Goal: Transaction & Acquisition: Download file/media

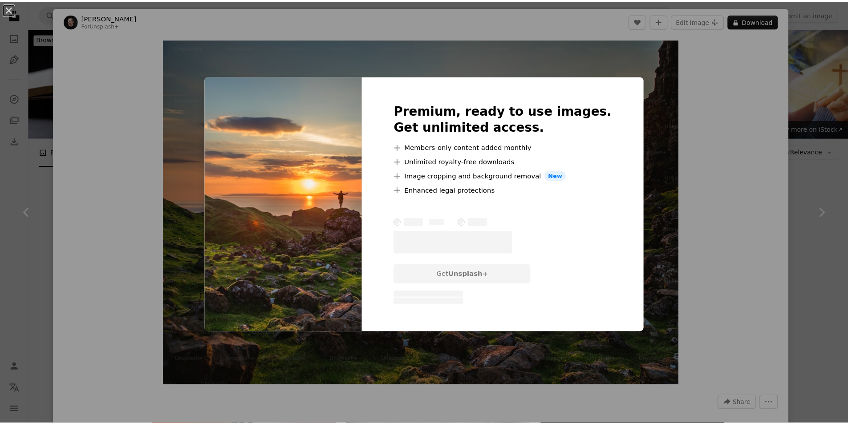
scroll to position [356, 0]
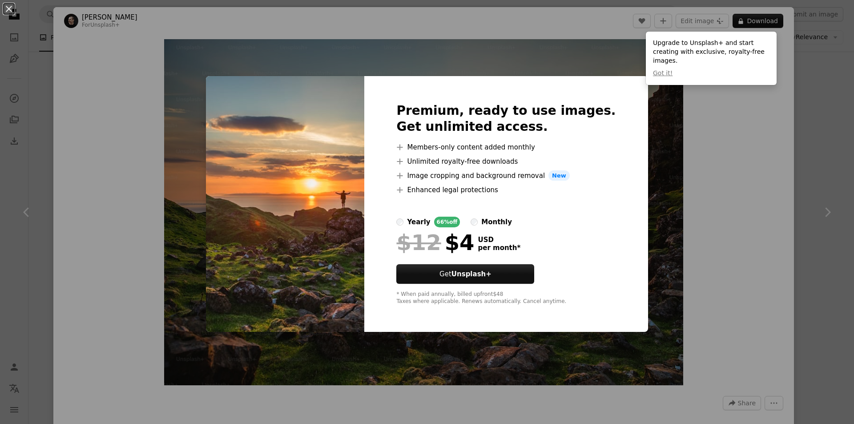
click at [684, 129] on div "An X shape Premium, ready to use images. Get unlimited access. A plus sign Memb…" at bounding box center [427, 212] width 854 height 424
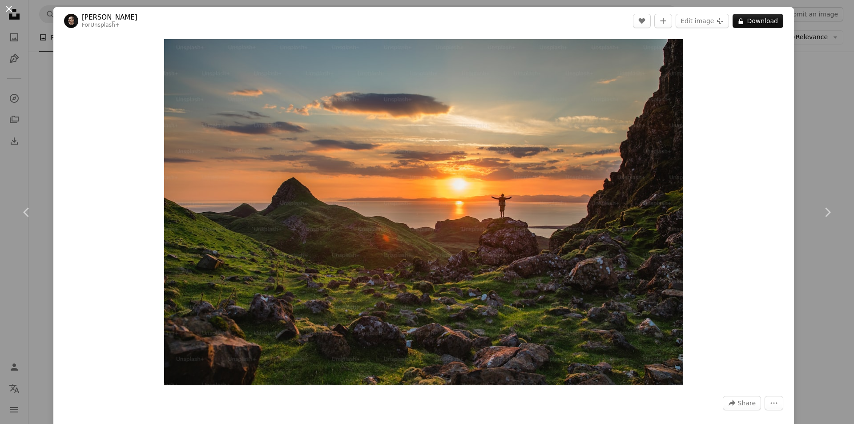
click at [12, 11] on button "An X shape" at bounding box center [9, 9] width 11 height 11
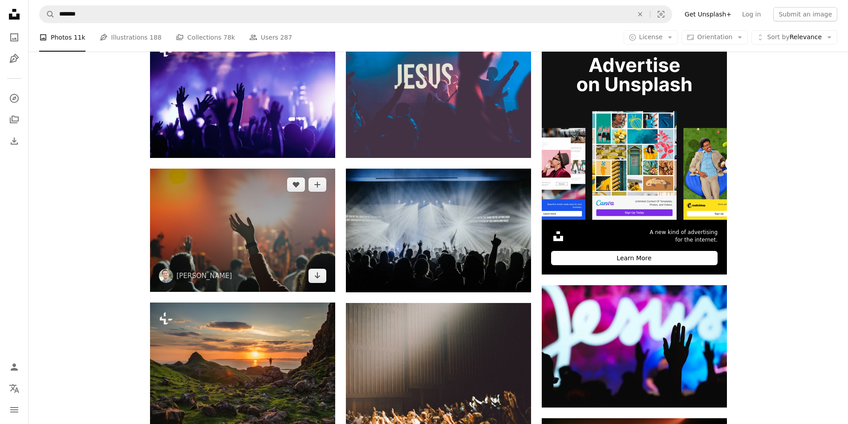
scroll to position [178, 0]
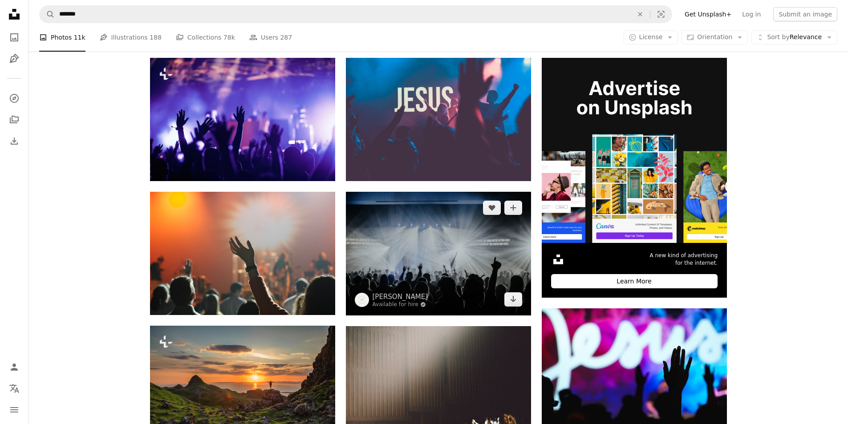
click at [410, 246] on img at bounding box center [438, 253] width 185 height 123
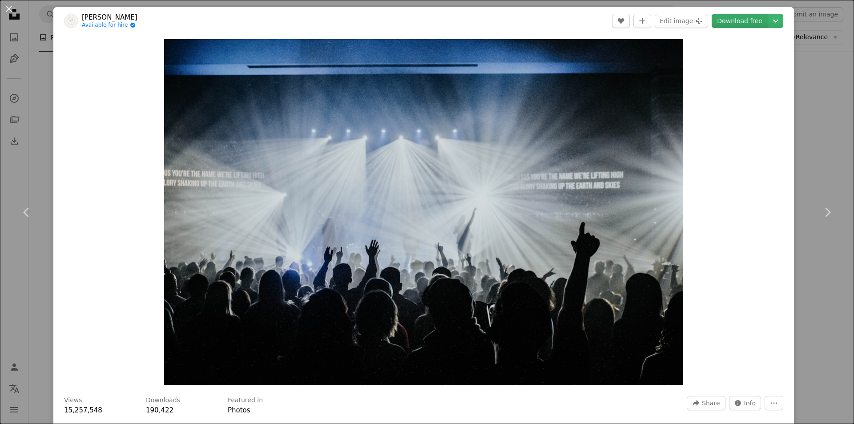
click at [739, 22] on link "Download free" at bounding box center [740, 21] width 56 height 14
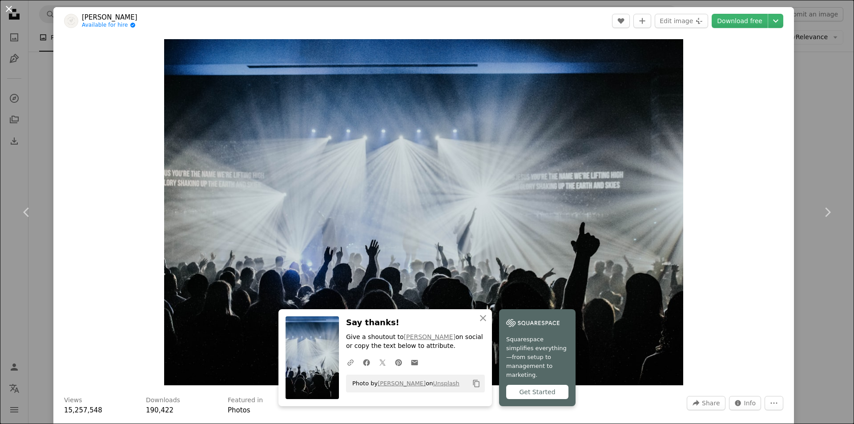
click at [10, 12] on button "An X shape" at bounding box center [9, 9] width 11 height 11
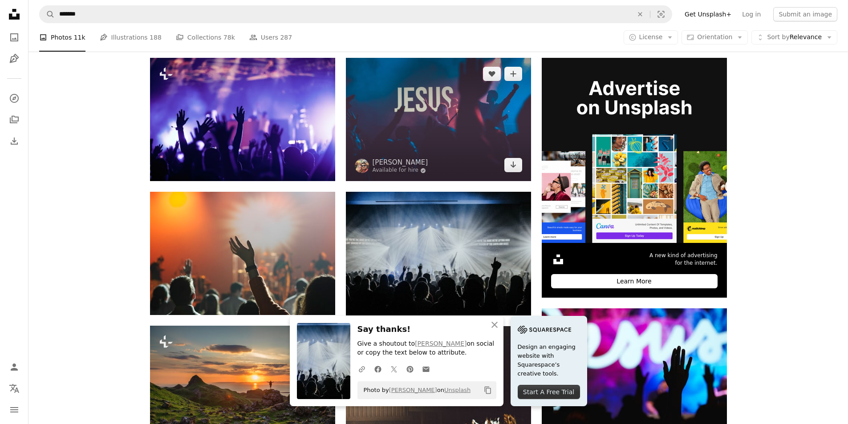
click at [493, 113] on img at bounding box center [438, 119] width 185 height 123
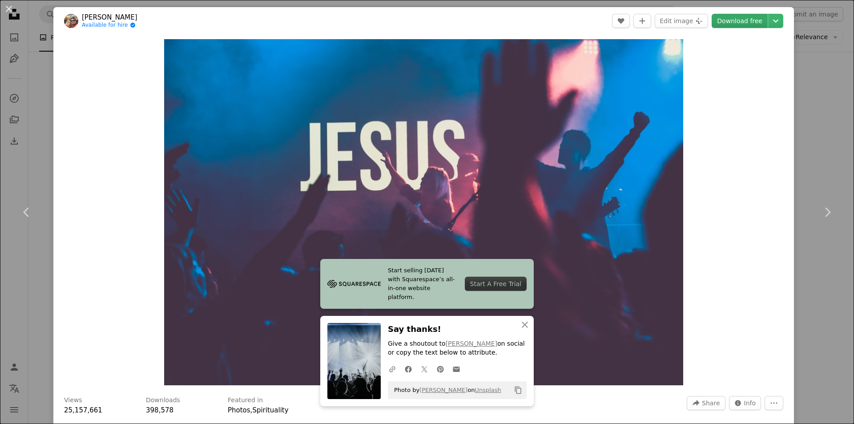
click at [739, 20] on link "Download free" at bounding box center [740, 21] width 56 height 14
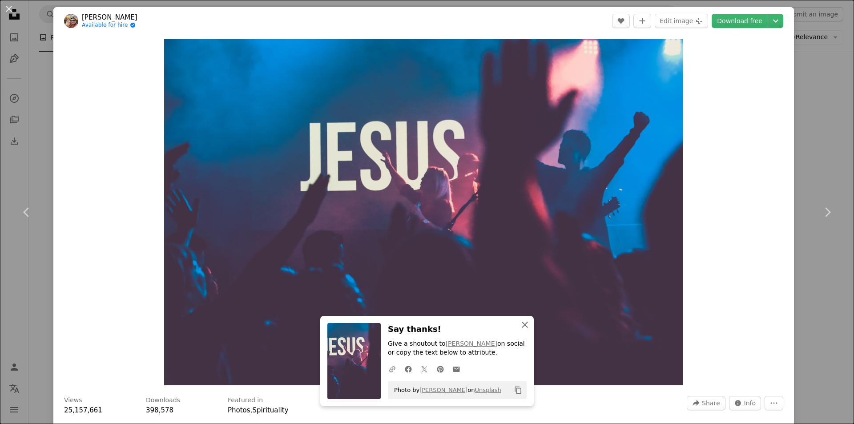
click at [521, 326] on icon "An X shape" at bounding box center [525, 324] width 11 height 11
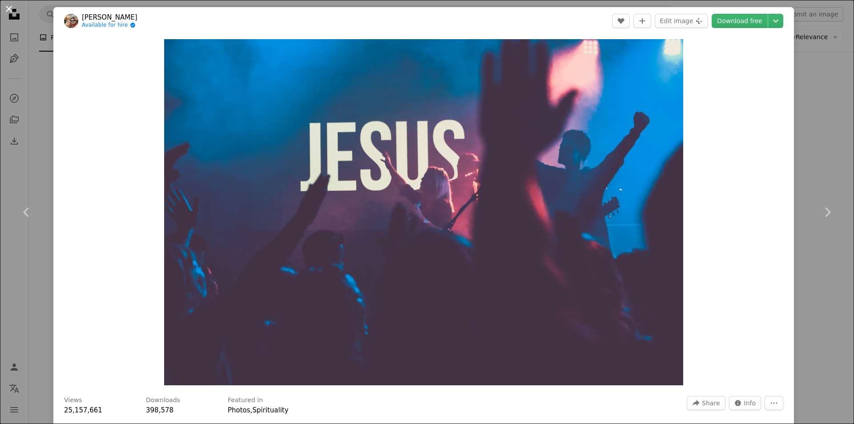
click at [10, 11] on button "An X shape" at bounding box center [9, 9] width 11 height 11
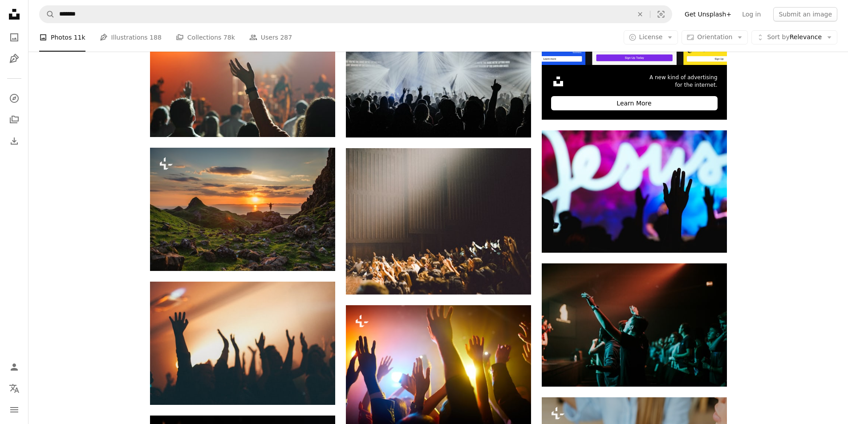
scroll to position [578, 0]
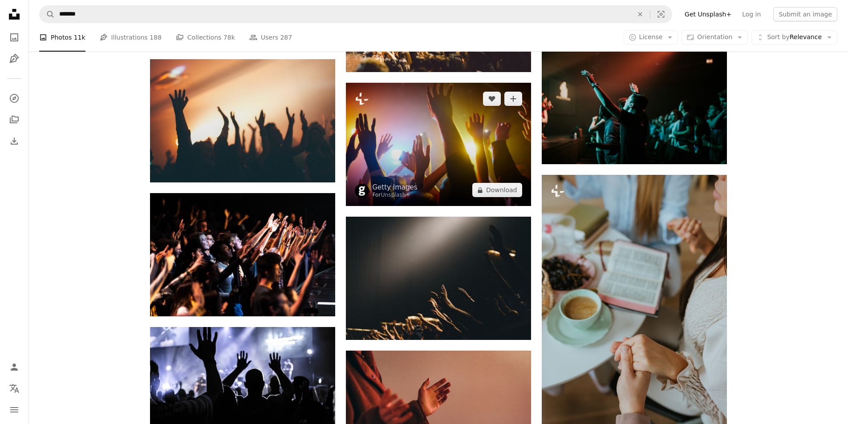
click at [414, 145] on img at bounding box center [438, 144] width 185 height 123
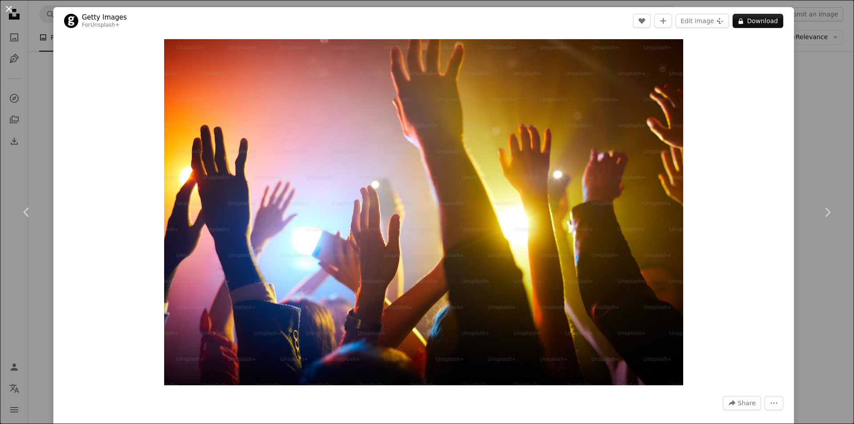
click at [9, 8] on button "An X shape" at bounding box center [9, 9] width 11 height 11
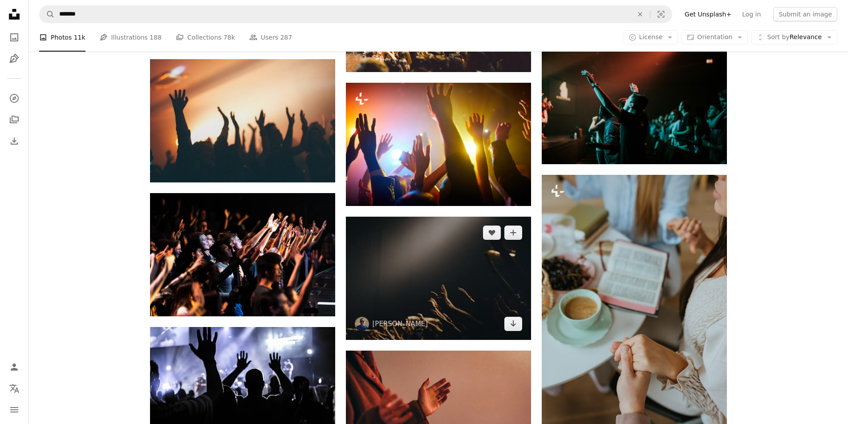
click at [420, 302] on img at bounding box center [438, 278] width 185 height 123
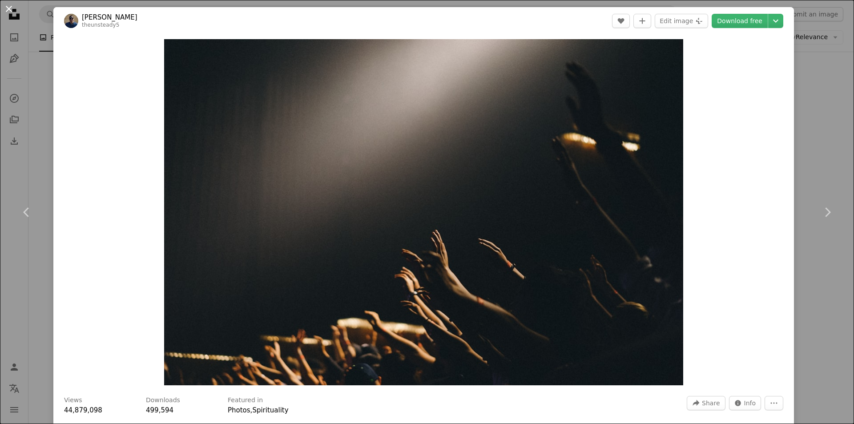
click at [8, 10] on button "An X shape" at bounding box center [9, 9] width 11 height 11
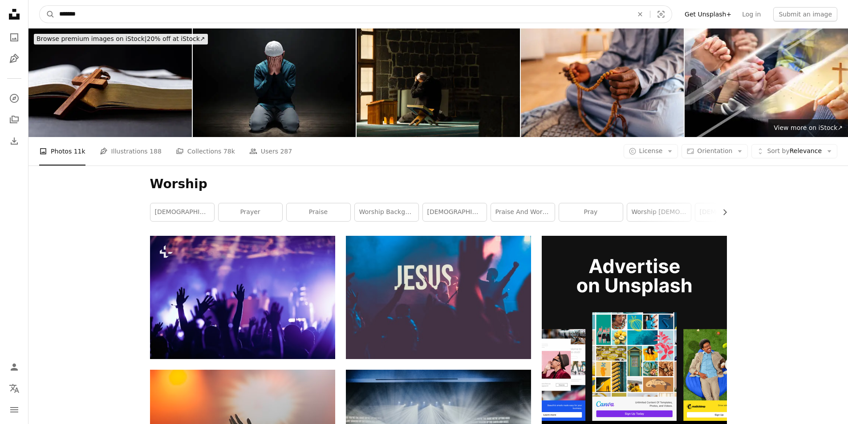
drag, startPoint x: 113, startPoint y: 19, endPoint x: 57, endPoint y: 17, distance: 55.2
click at [57, 17] on input "*******" at bounding box center [342, 14] width 575 height 17
type input "**********"
click button "A magnifying glass" at bounding box center [47, 14] width 15 height 17
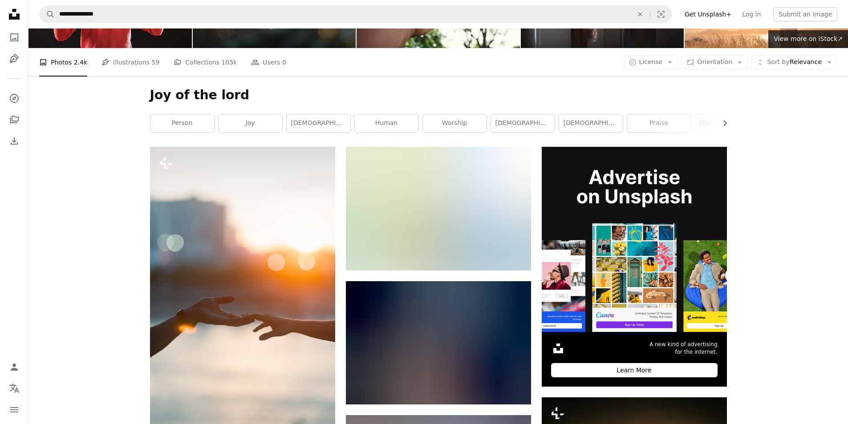
scroll to position [311, 0]
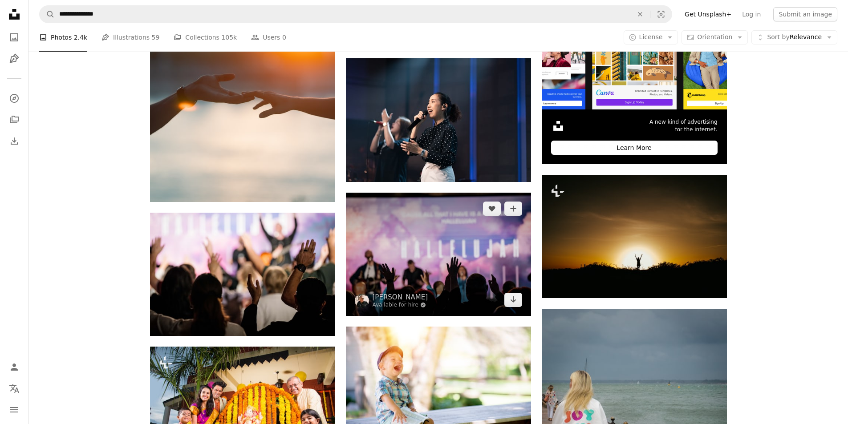
click at [435, 283] on img at bounding box center [438, 254] width 185 height 123
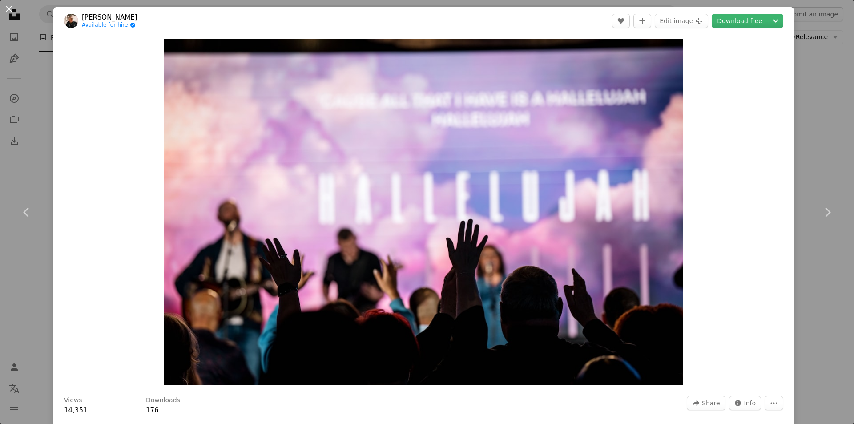
click at [12, 9] on button "An X shape" at bounding box center [9, 9] width 11 height 11
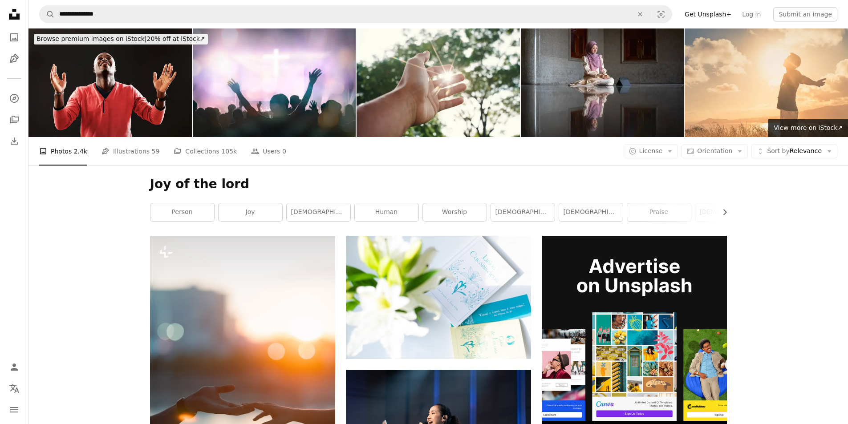
click at [118, 4] on nav "**********" at bounding box center [437, 14] width 819 height 28
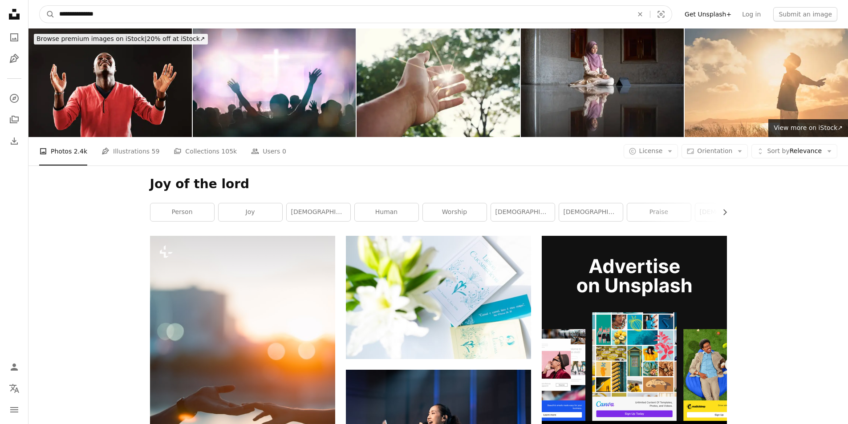
click at [112, 12] on input "**********" at bounding box center [342, 14] width 575 height 17
drag, startPoint x: 89, startPoint y: 16, endPoint x: 16, endPoint y: 12, distance: 72.2
click at [31, 16] on nav "**********" at bounding box center [437, 14] width 819 height 28
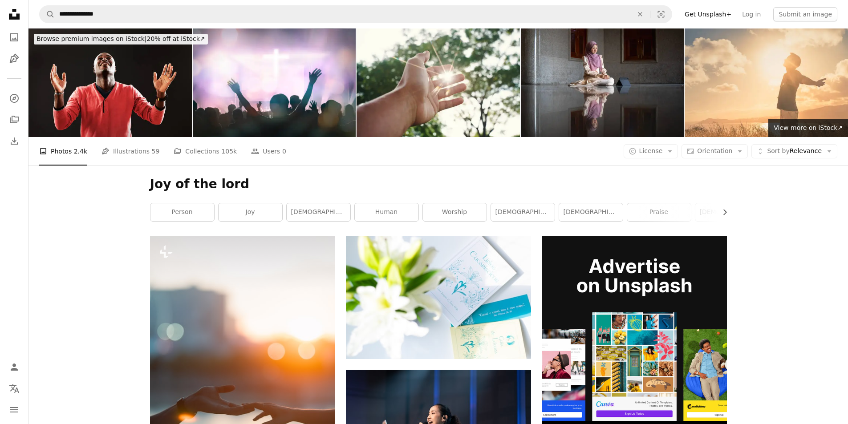
click at [247, 214] on link "joy" at bounding box center [250, 212] width 64 height 18
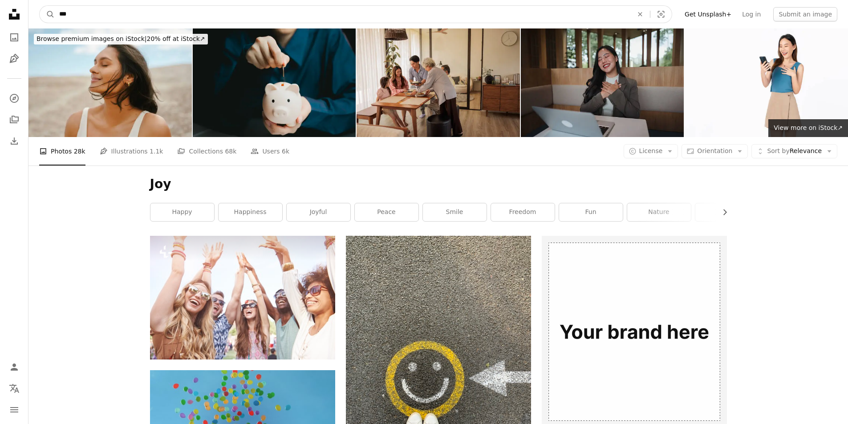
click at [70, 8] on input "***" at bounding box center [342, 14] width 575 height 17
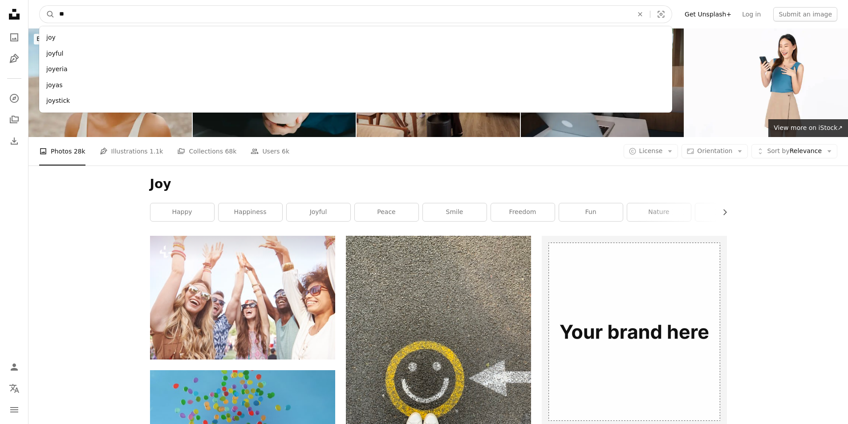
type input "*"
type input "****"
click button "A magnifying glass" at bounding box center [47, 14] width 15 height 17
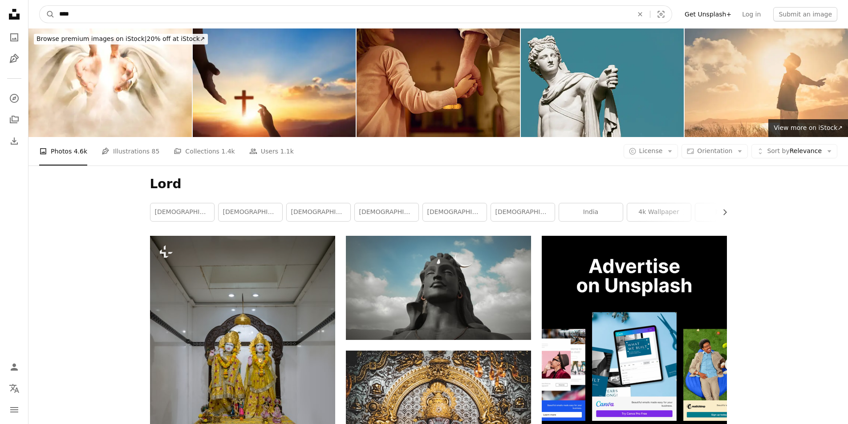
click at [96, 16] on input "****" at bounding box center [342, 14] width 575 height 17
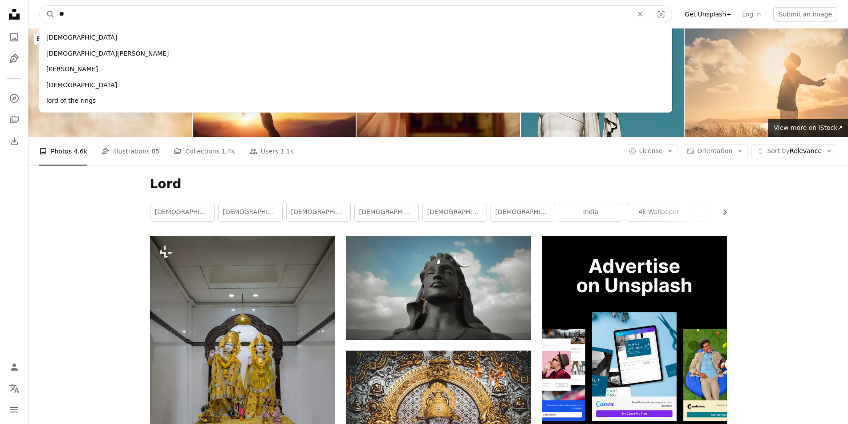
type input "*"
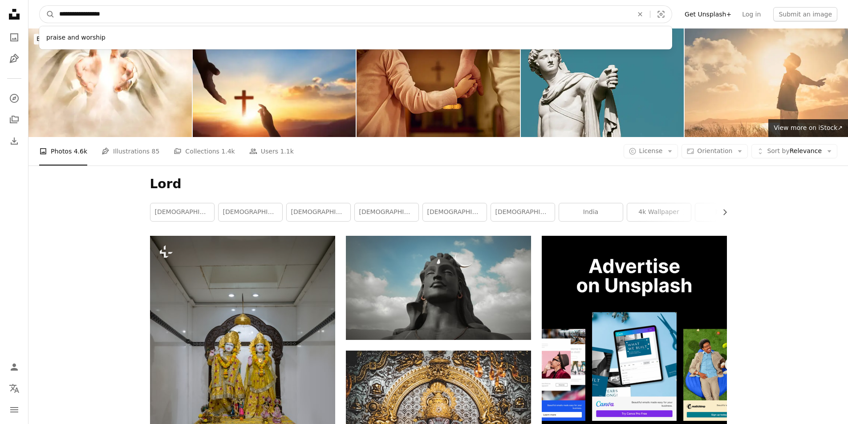
type input "**********"
click at [40, 6] on button "A magnifying glass" at bounding box center [47, 14] width 15 height 17
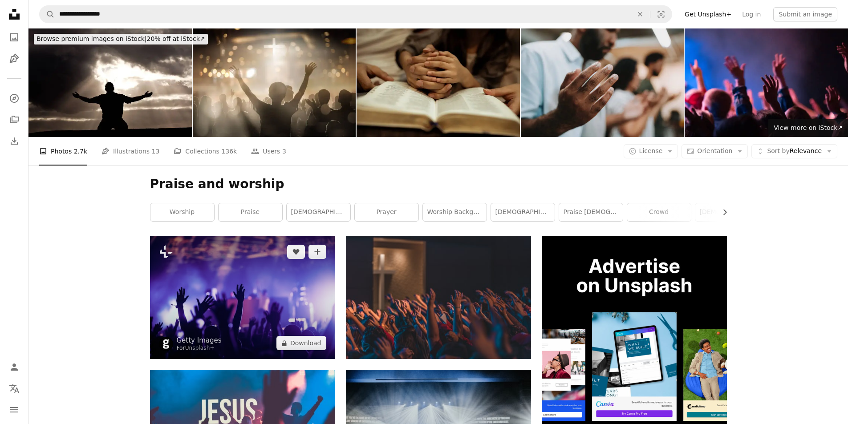
click at [221, 291] on img at bounding box center [242, 297] width 185 height 123
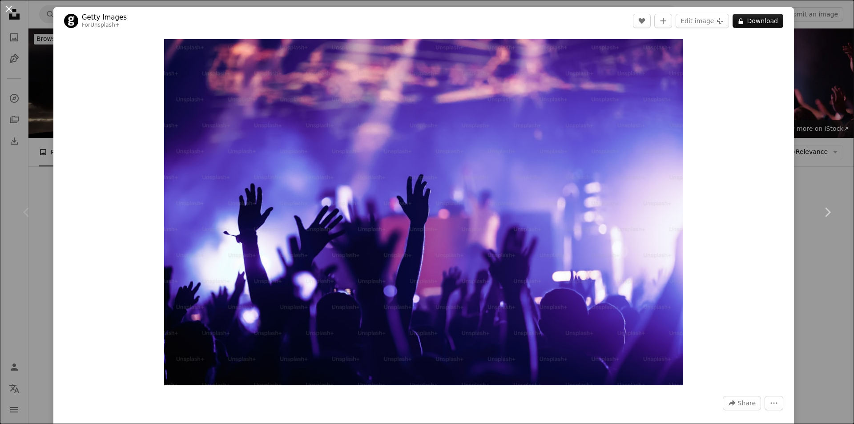
click at [5, 11] on button "An X shape" at bounding box center [9, 9] width 11 height 11
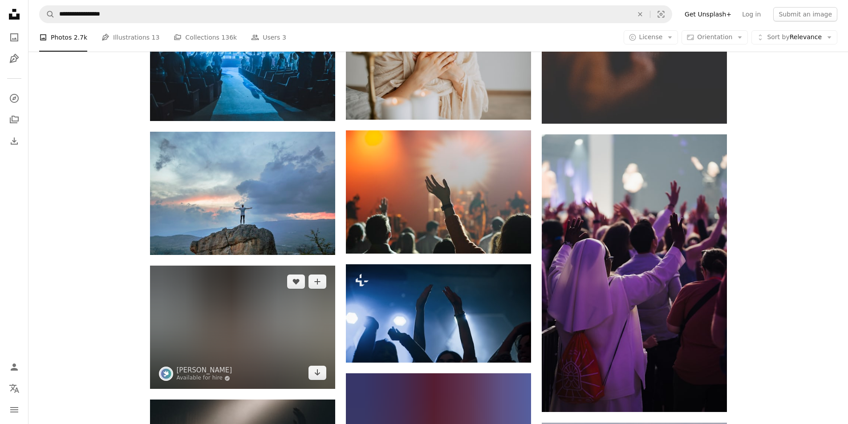
scroll to position [712, 0]
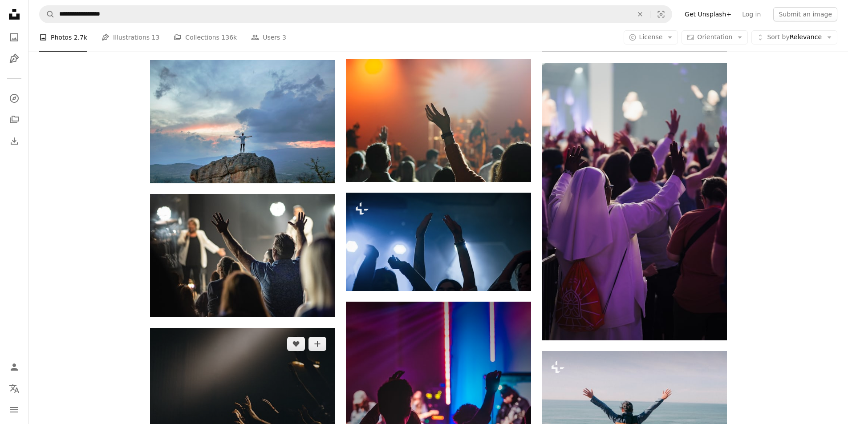
click at [210, 365] on img at bounding box center [242, 389] width 185 height 123
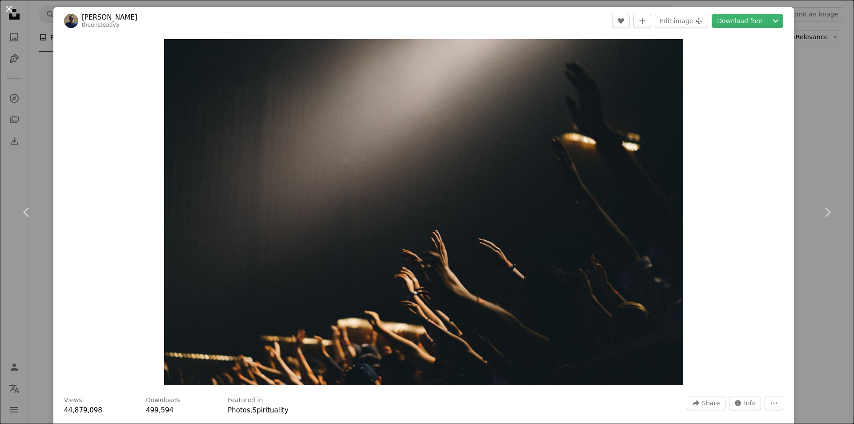
click at [6, 7] on button "An X shape" at bounding box center [9, 9] width 11 height 11
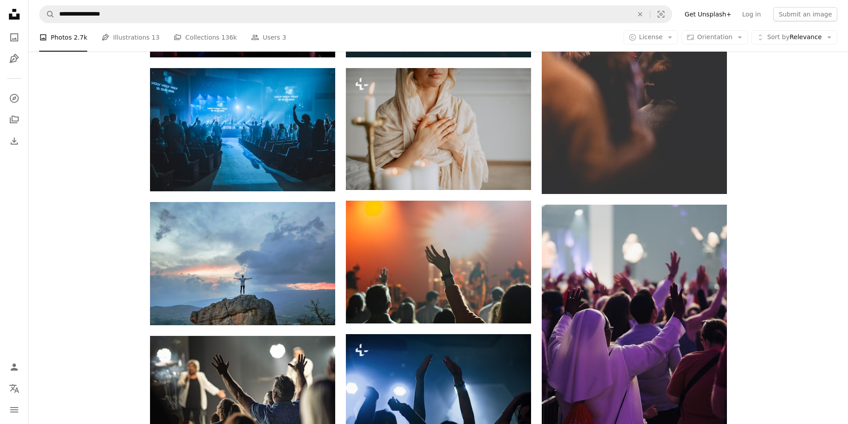
scroll to position [534, 0]
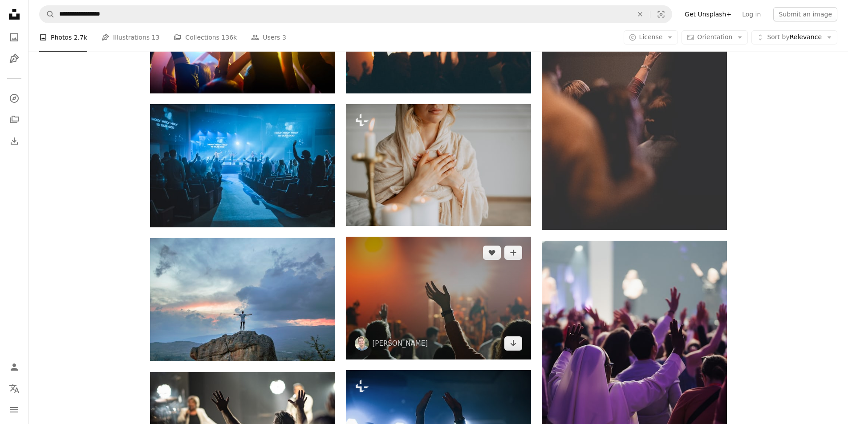
click at [456, 310] on img at bounding box center [438, 298] width 185 height 123
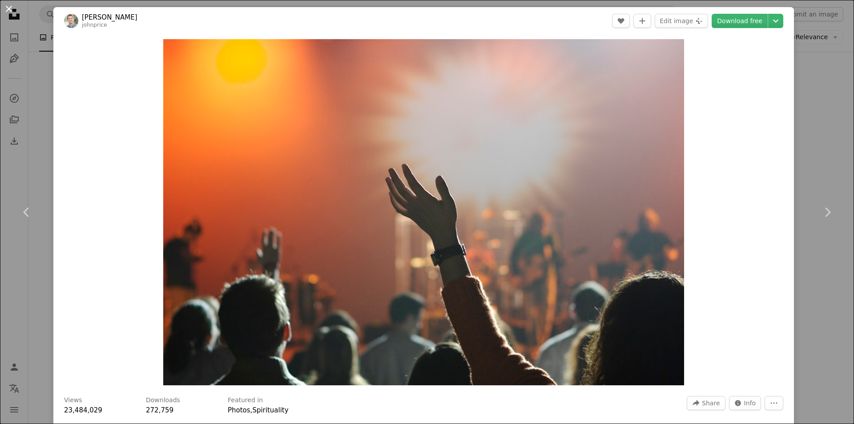
click at [9, 11] on button "An X shape" at bounding box center [9, 9] width 11 height 11
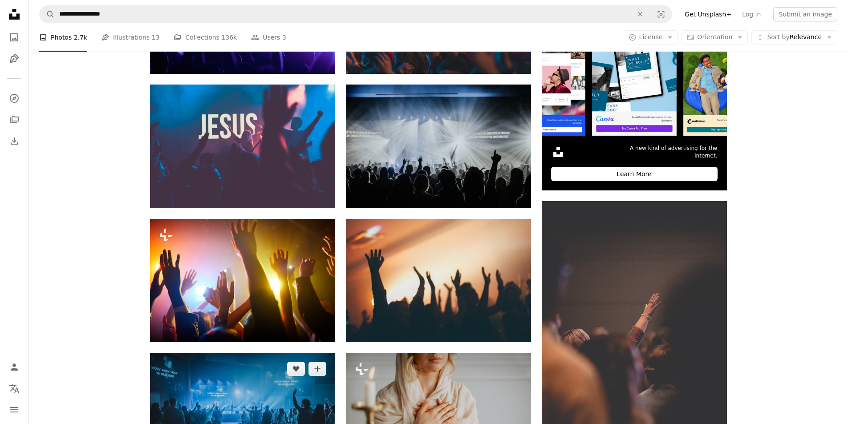
scroll to position [222, 0]
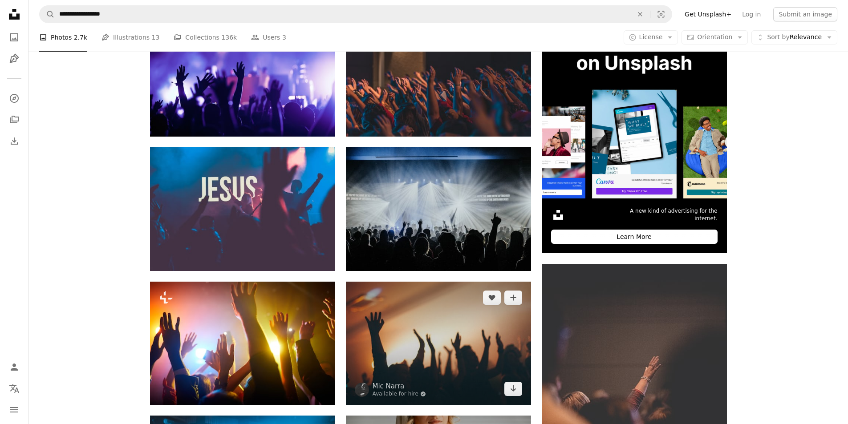
click at [507, 327] on img at bounding box center [438, 343] width 185 height 123
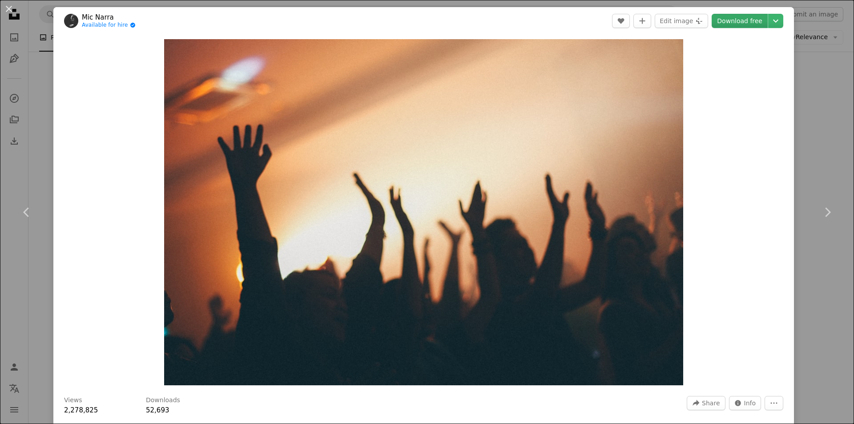
click at [733, 24] on link "Download free" at bounding box center [740, 21] width 56 height 14
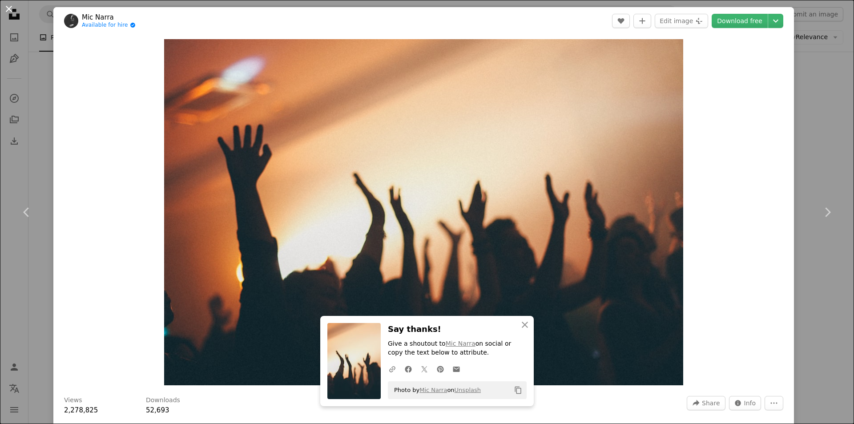
click at [9, 7] on button "An X shape" at bounding box center [9, 9] width 11 height 11
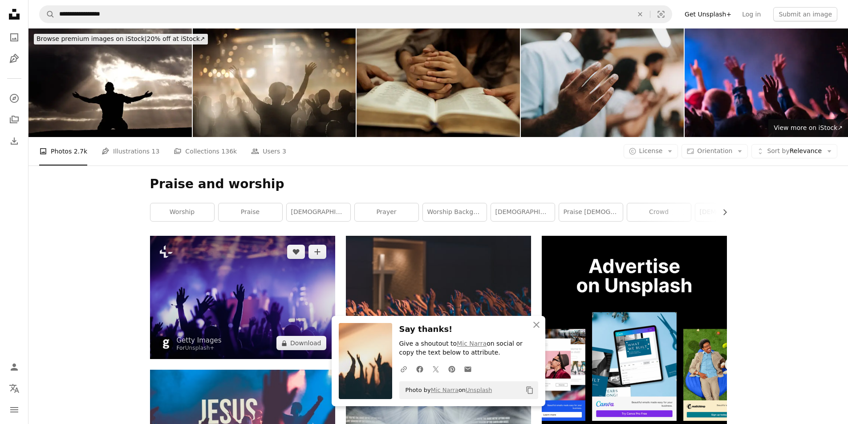
click at [260, 303] on img at bounding box center [242, 297] width 185 height 123
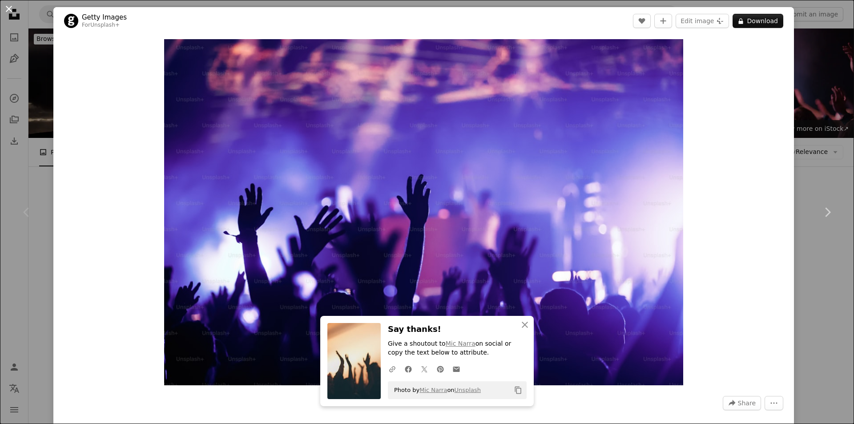
click at [8, 8] on button "An X shape" at bounding box center [9, 9] width 11 height 11
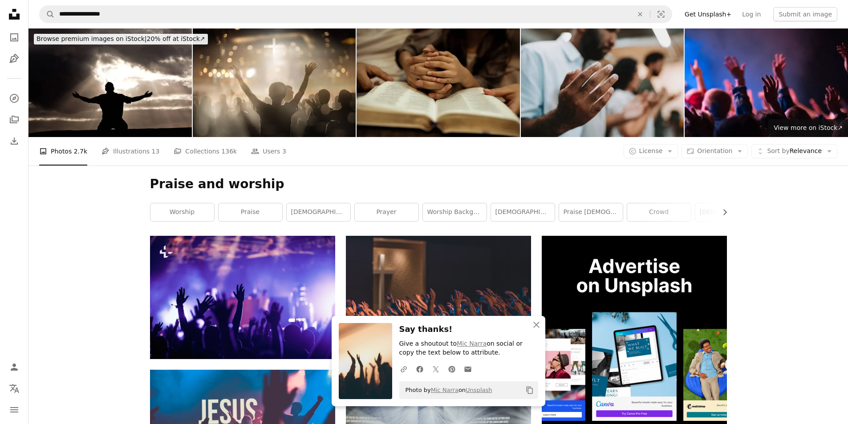
drag, startPoint x: 144, startPoint y: 25, endPoint x: 133, endPoint y: 24, distance: 11.6
click at [133, 24] on nav "**********" at bounding box center [437, 14] width 819 height 28
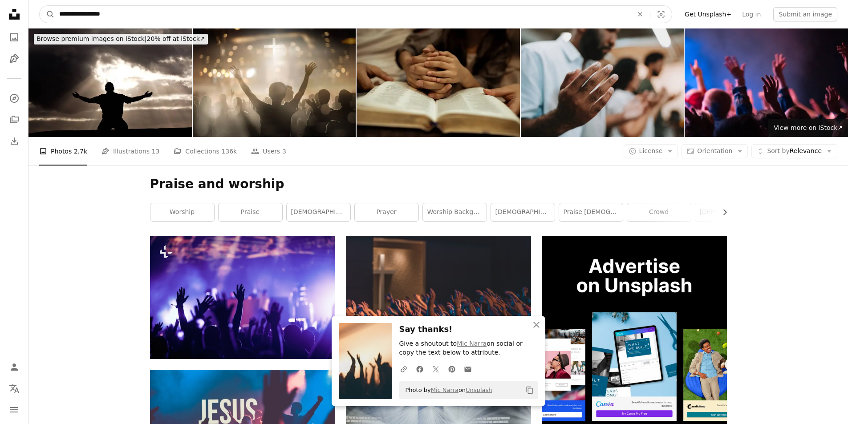
drag, startPoint x: 128, startPoint y: 15, endPoint x: 0, endPoint y: 3, distance: 128.2
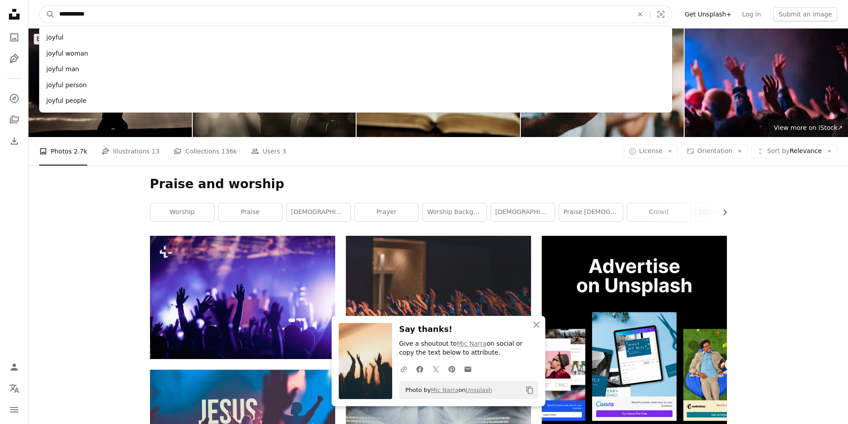
type input "**********"
click button "A magnifying glass" at bounding box center [47, 14] width 15 height 17
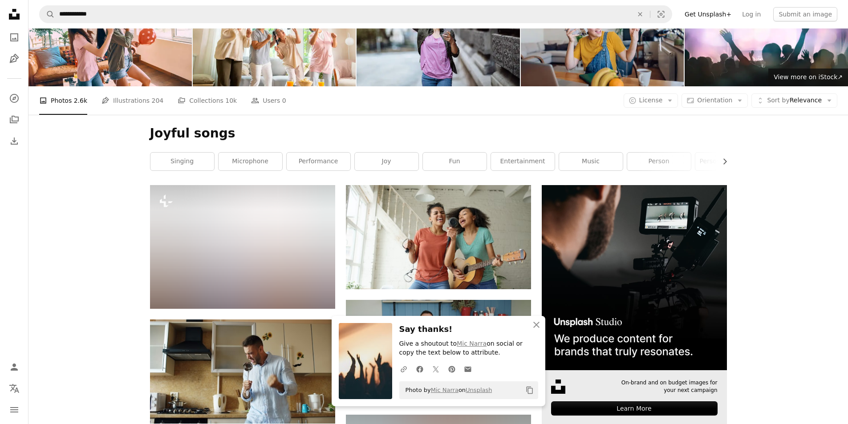
scroll to position [133, 0]
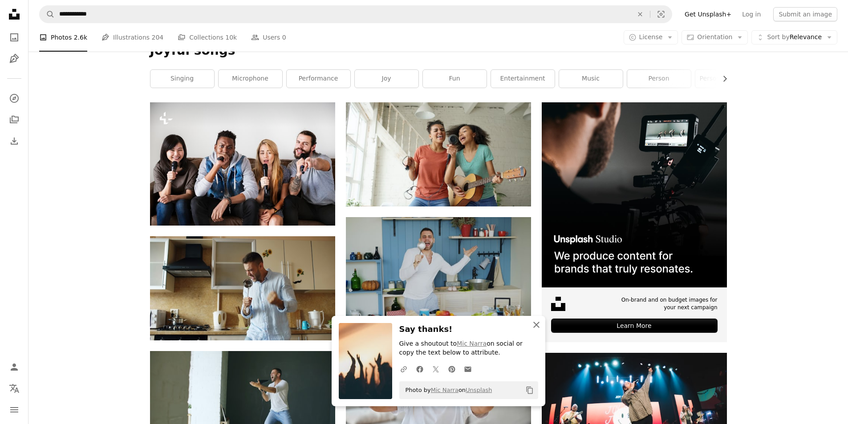
click at [535, 328] on icon "An X shape" at bounding box center [536, 324] width 11 height 11
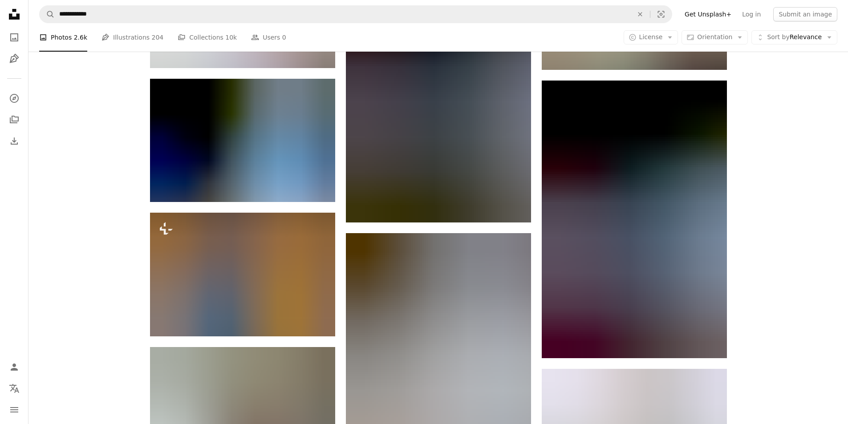
scroll to position [801, 0]
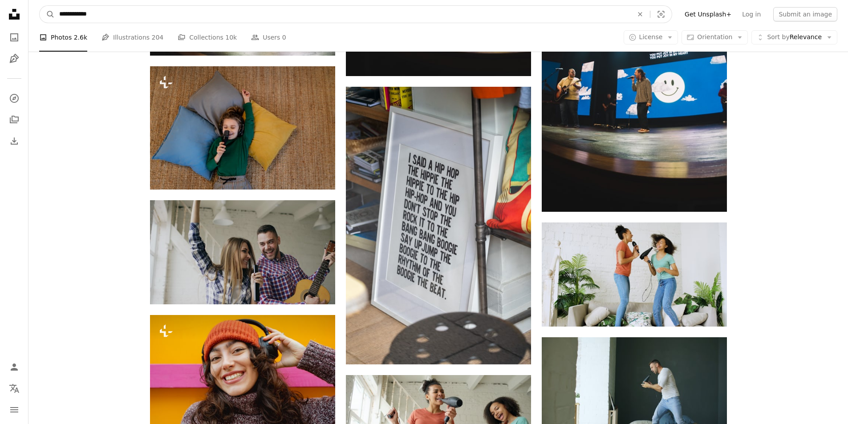
click at [236, 10] on input "**********" at bounding box center [342, 14] width 575 height 17
type input "**********"
click button "A magnifying glass" at bounding box center [47, 14] width 15 height 17
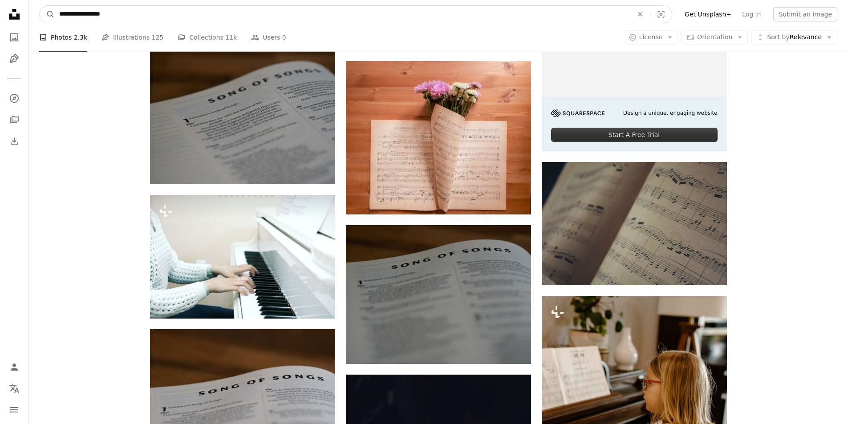
drag, startPoint x: 117, startPoint y: 18, endPoint x: 20, endPoint y: 8, distance: 97.1
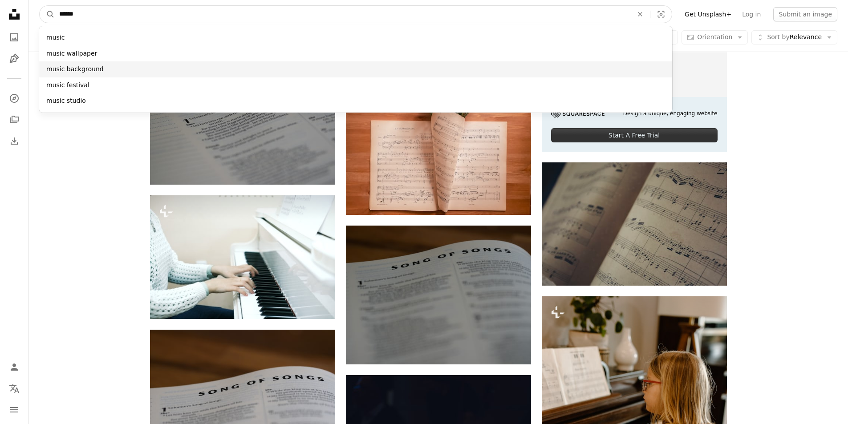
type input "*****"
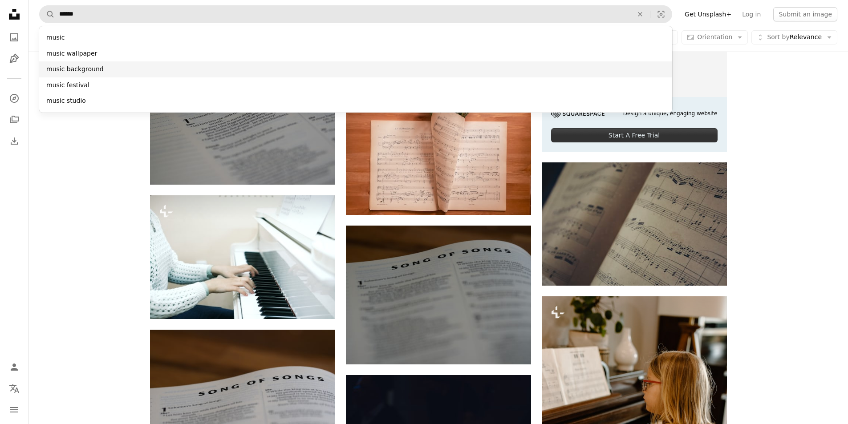
click at [98, 62] on div "music background" at bounding box center [355, 69] width 633 height 16
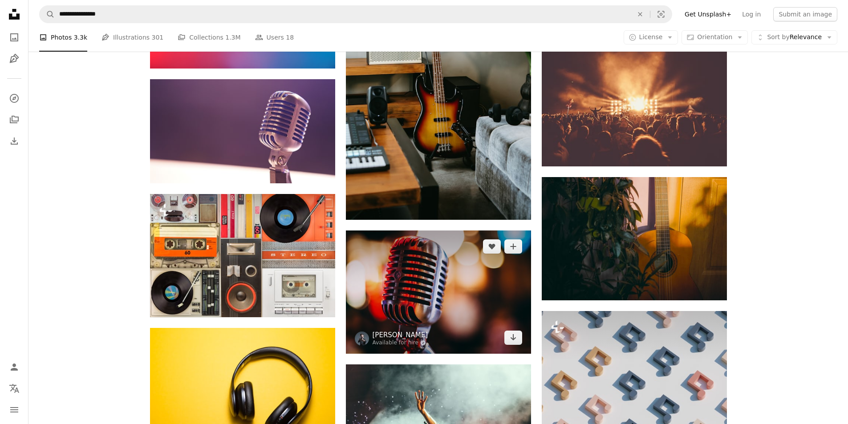
scroll to position [712, 0]
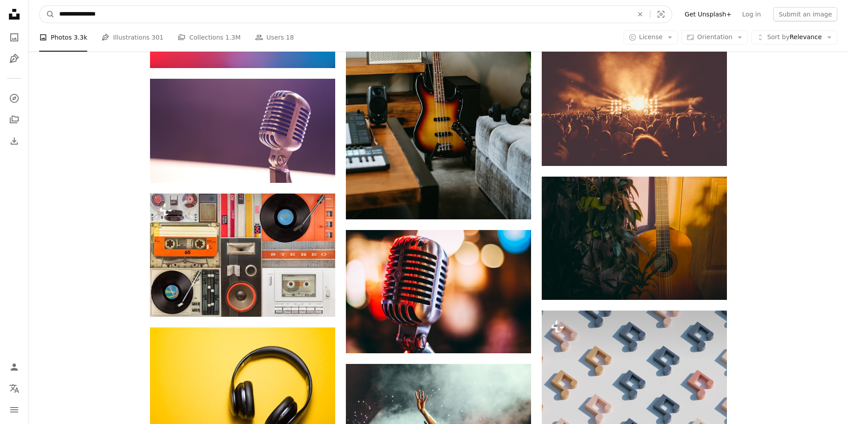
click at [128, 17] on input "**********" at bounding box center [342, 14] width 575 height 17
type input "**********"
click button "A magnifying glass" at bounding box center [47, 14] width 15 height 17
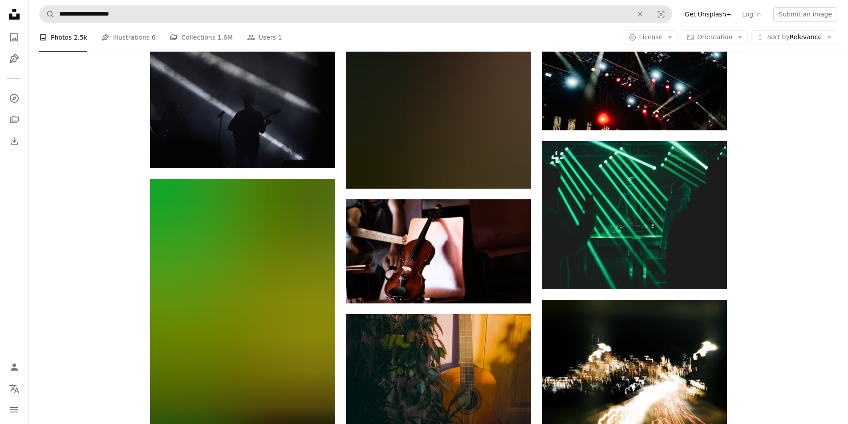
scroll to position [623, 0]
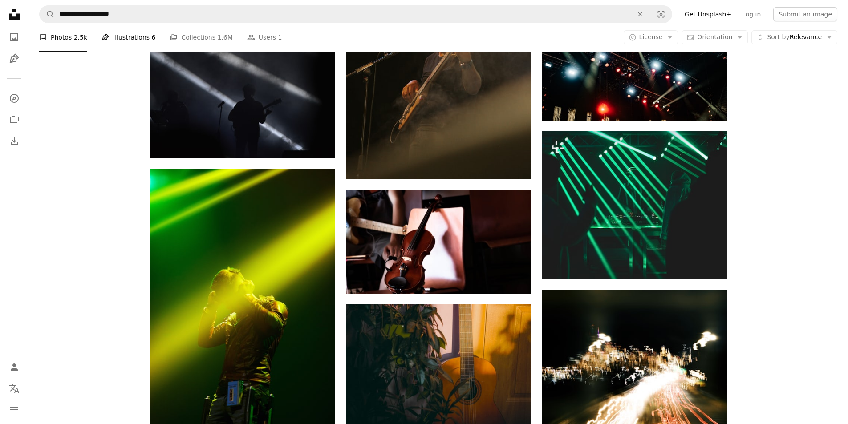
click at [132, 37] on link "Pen Tool Illustrations 6" at bounding box center [128, 37] width 54 height 28
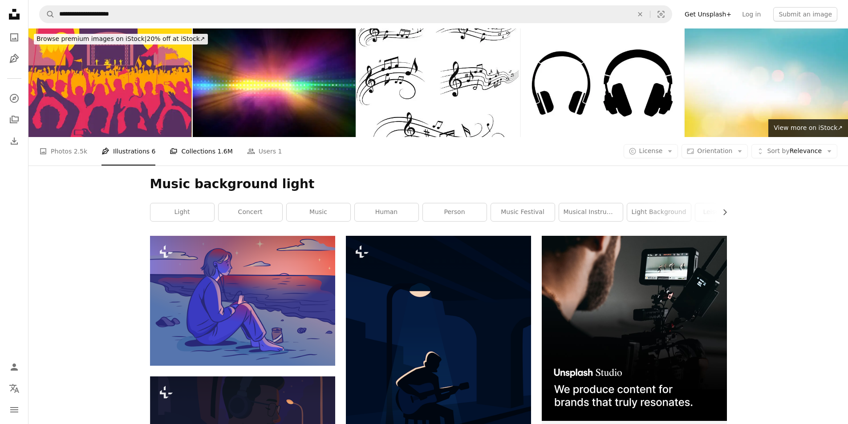
click at [186, 151] on link "A stack of folders Collections 1.6M" at bounding box center [201, 151] width 63 height 28
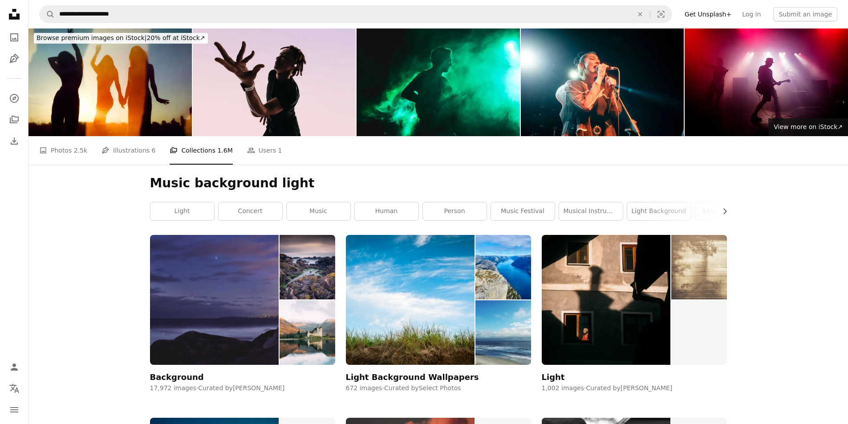
scroll to position [178, 0]
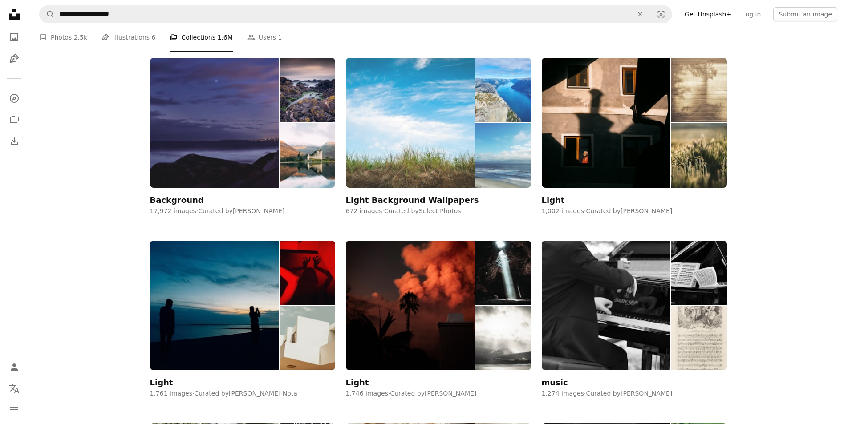
click at [419, 155] on img at bounding box center [410, 122] width 129 height 129
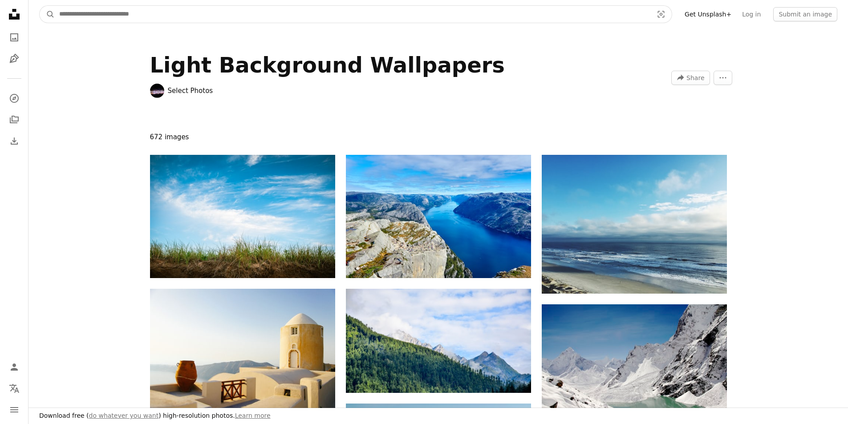
click at [182, 16] on input "Find visuals sitewide" at bounding box center [352, 14] width 595 height 17
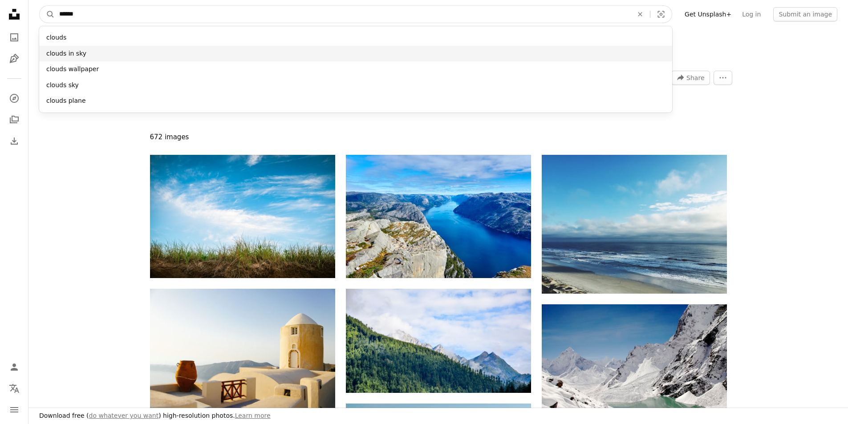
type input "******"
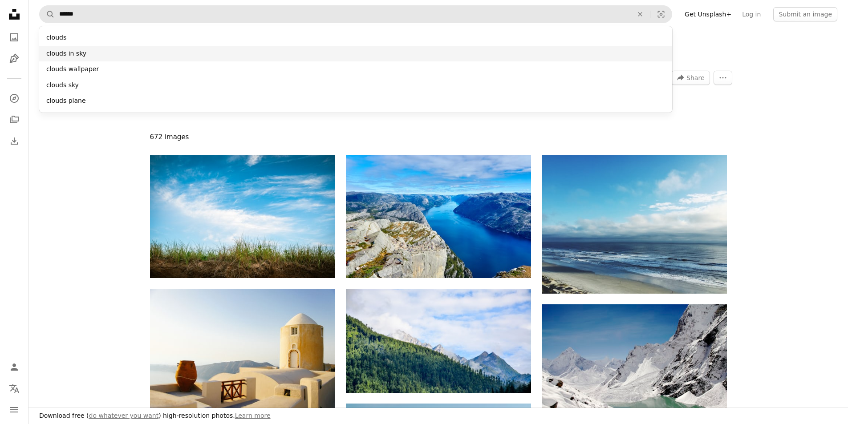
click at [141, 52] on div "clouds in sky" at bounding box center [355, 54] width 633 height 16
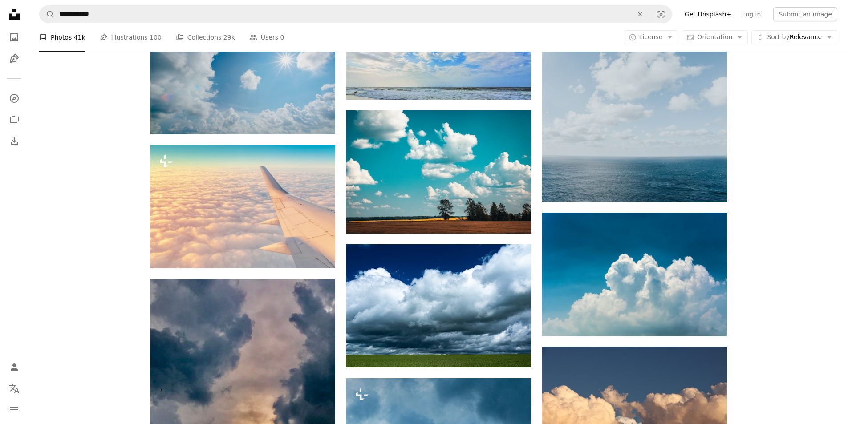
scroll to position [801, 0]
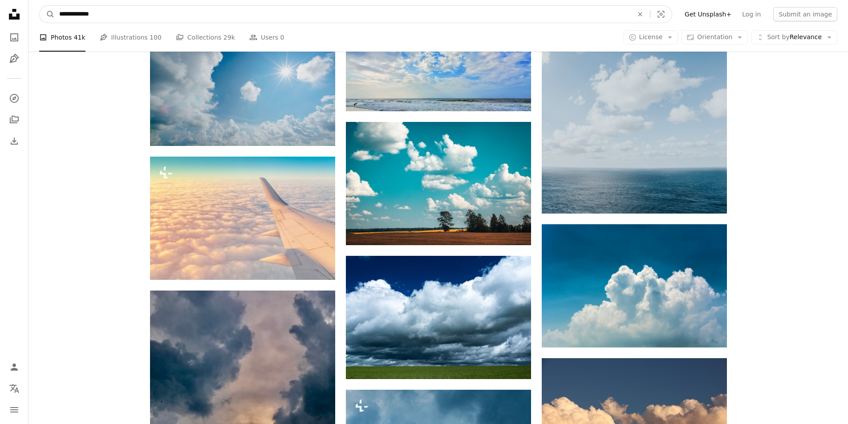
click at [127, 20] on input "**********" at bounding box center [342, 14] width 575 height 17
click at [123, 20] on input "**********" at bounding box center [342, 14] width 575 height 17
type input "**********"
click button "A magnifying glass" at bounding box center [47, 14] width 15 height 17
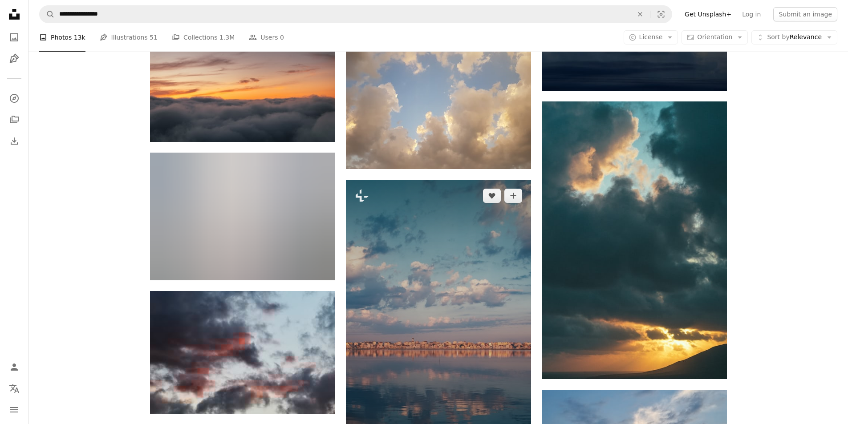
scroll to position [1201, 0]
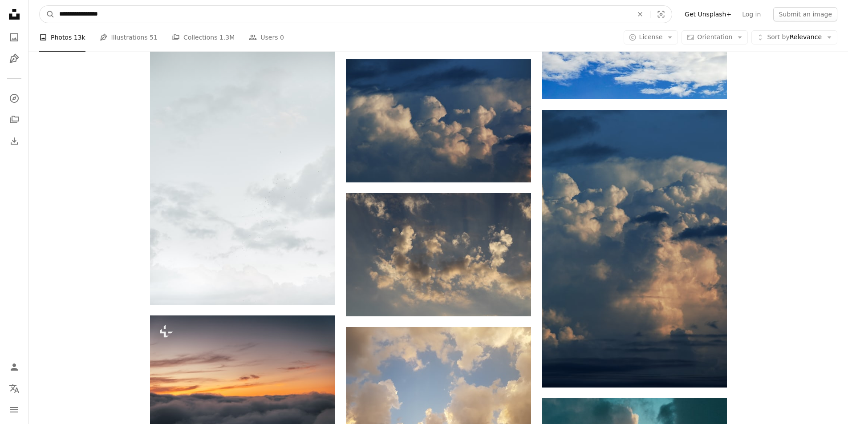
drag, startPoint x: 140, startPoint y: 9, endPoint x: 28, endPoint y: 6, distance: 111.3
click at [28, 6] on nav "**********" at bounding box center [437, 14] width 819 height 28
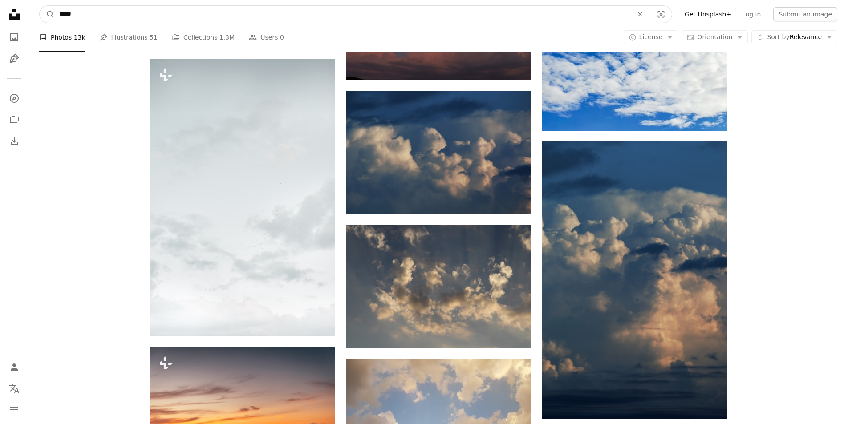
type input "******"
click button "A magnifying glass" at bounding box center [47, 14] width 15 height 17
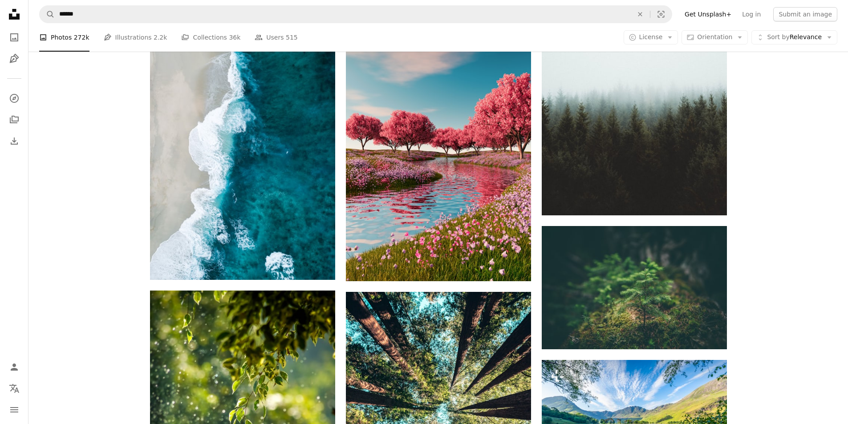
scroll to position [1290, 0]
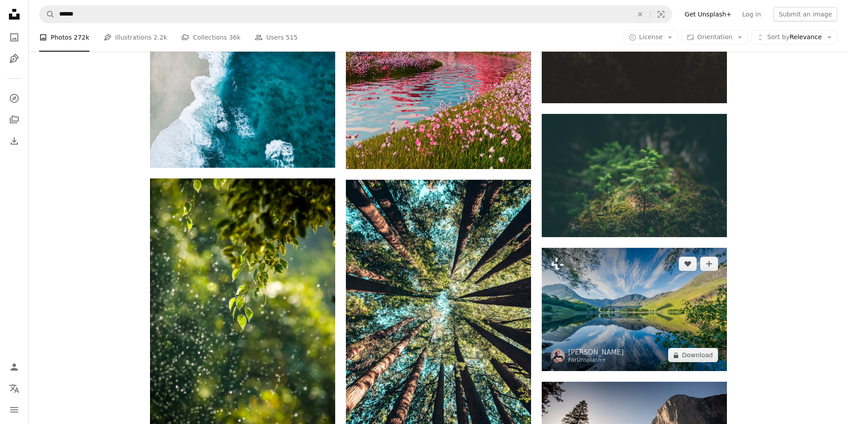
click at [678, 313] on img at bounding box center [633, 309] width 185 height 123
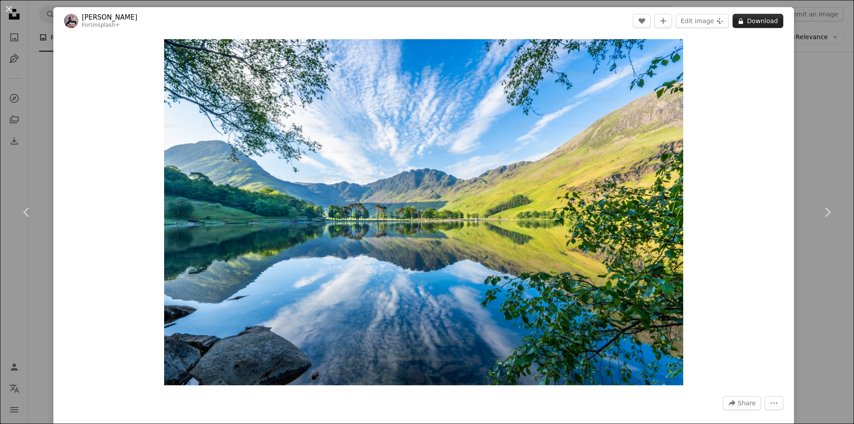
click at [747, 28] on button "A lock Download" at bounding box center [758, 21] width 51 height 14
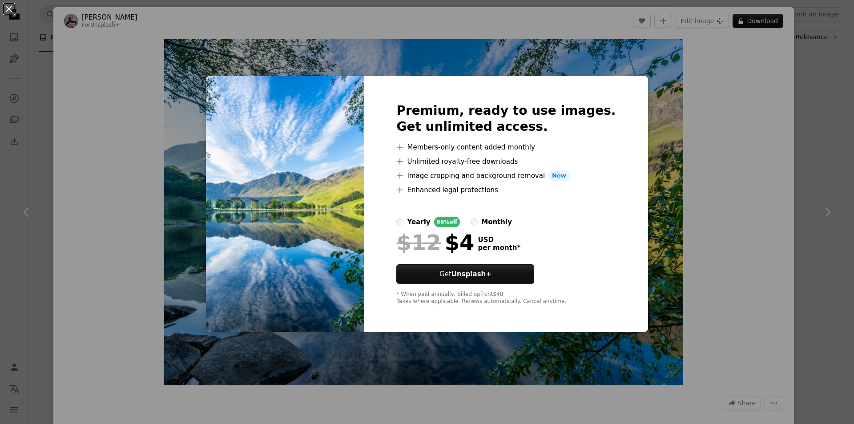
click at [7, 11] on button "An X shape" at bounding box center [9, 9] width 11 height 11
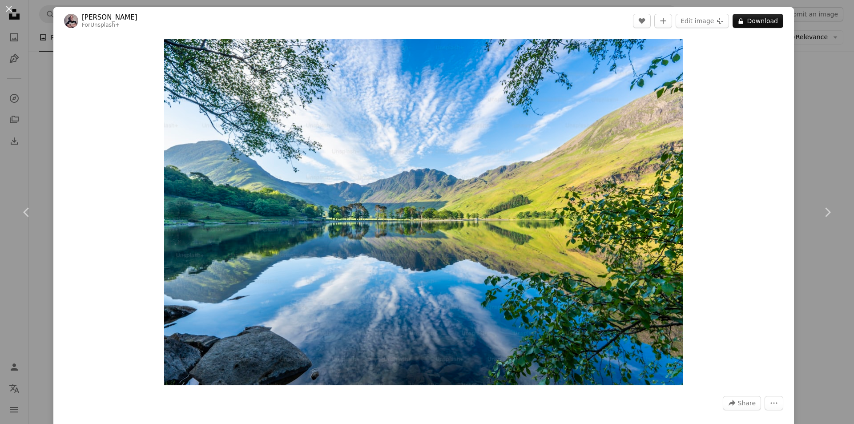
click at [7, 11] on button "An X shape" at bounding box center [9, 9] width 11 height 11
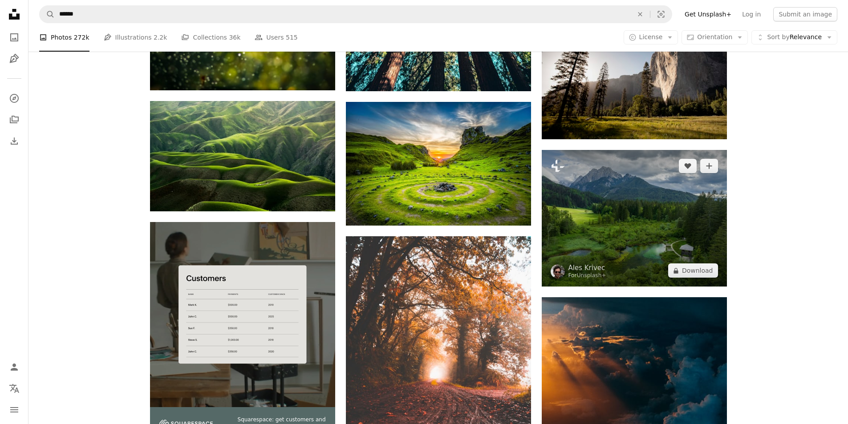
scroll to position [1602, 0]
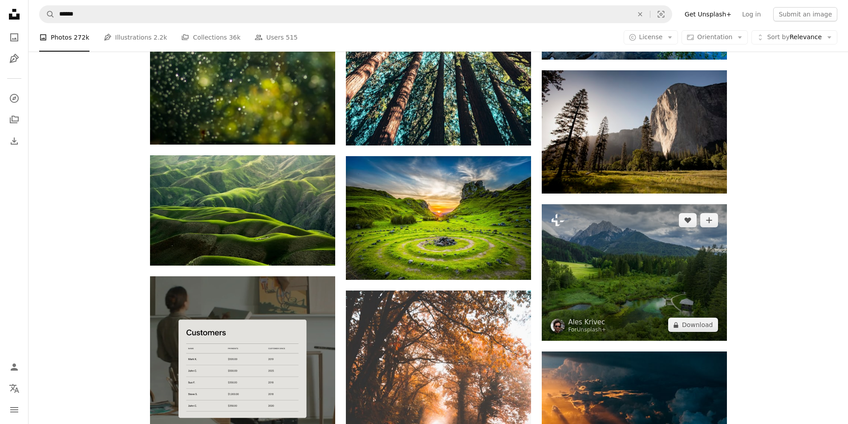
click at [652, 275] on img at bounding box center [633, 272] width 185 height 137
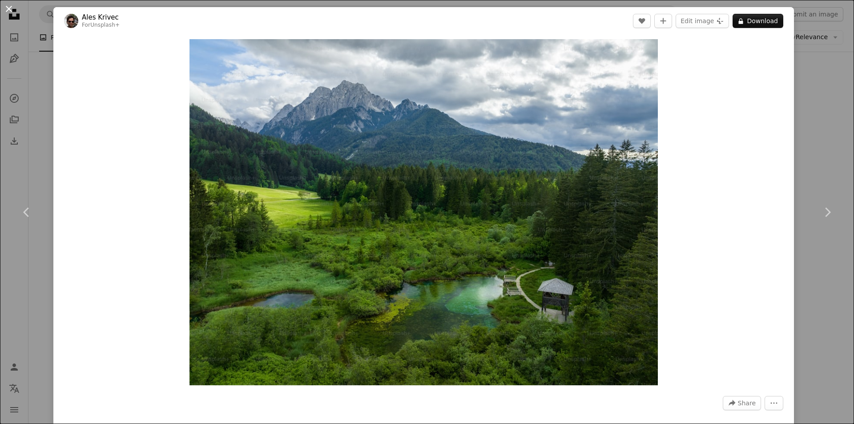
click at [10, 6] on button "An X shape" at bounding box center [9, 9] width 11 height 11
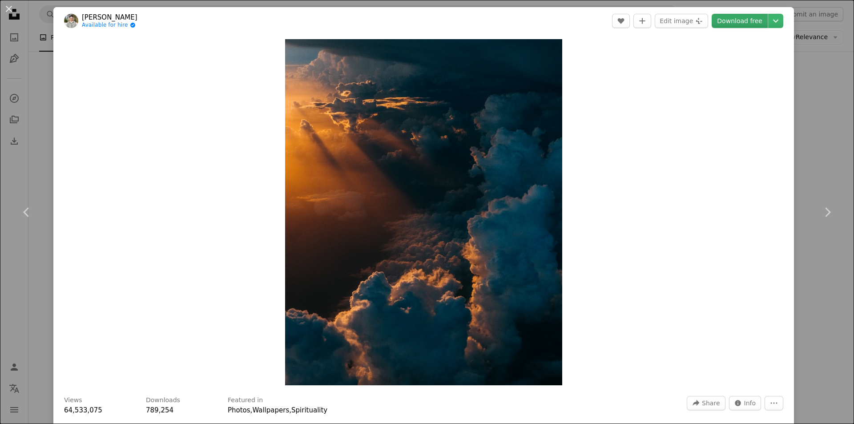
click at [732, 24] on link "Download free" at bounding box center [740, 21] width 56 height 14
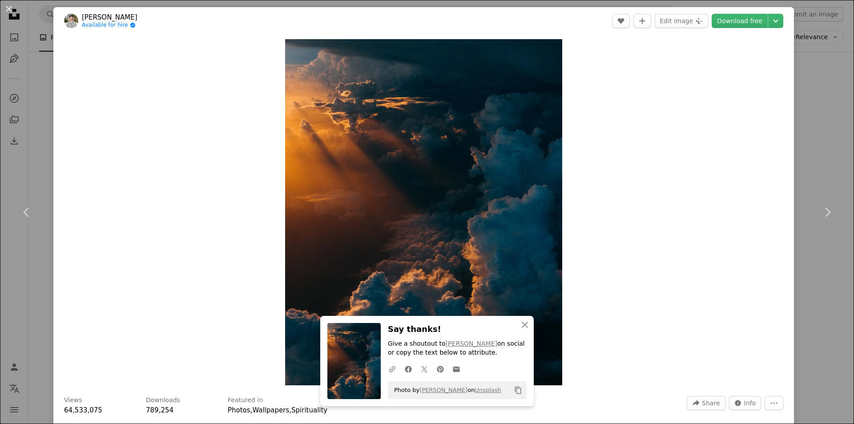
drag, startPoint x: 11, startPoint y: 7, endPoint x: 15, endPoint y: 11, distance: 6.3
click at [11, 7] on button "An X shape" at bounding box center [9, 9] width 11 height 11
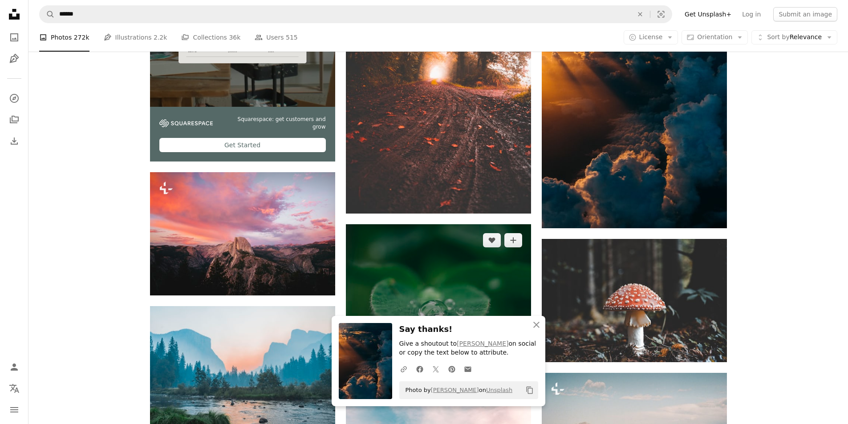
scroll to position [1958, 0]
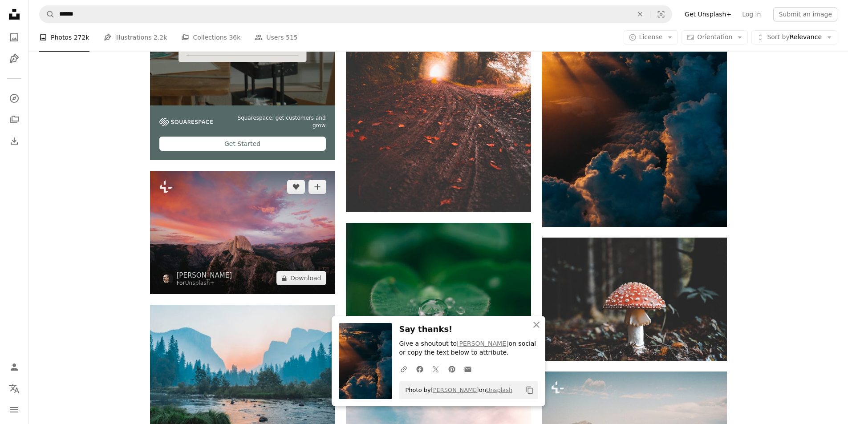
click at [240, 252] on img at bounding box center [242, 232] width 185 height 123
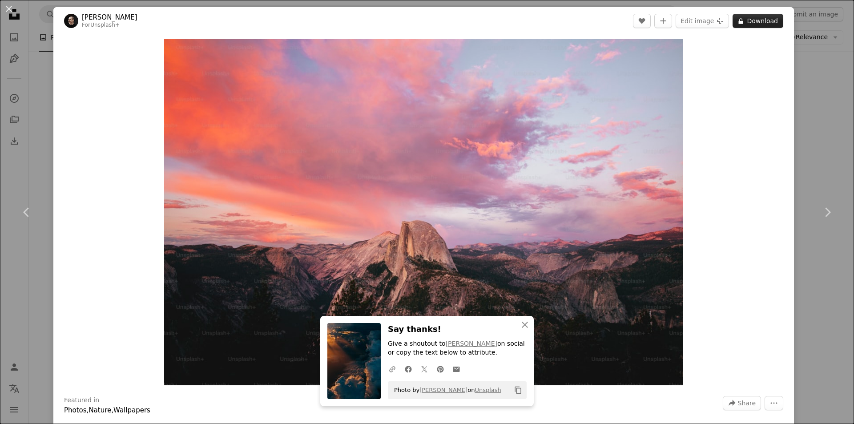
click at [762, 24] on button "A lock Download" at bounding box center [758, 21] width 51 height 14
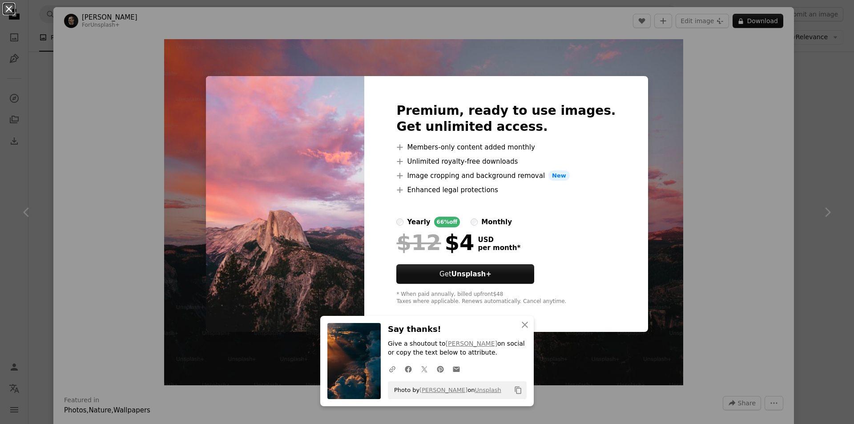
click at [10, 12] on button "An X shape" at bounding box center [9, 9] width 11 height 11
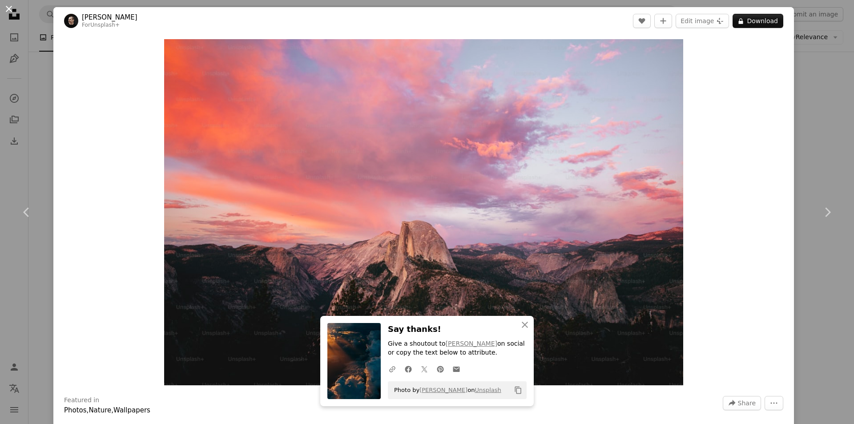
click at [10, 11] on button "An X shape" at bounding box center [9, 9] width 11 height 11
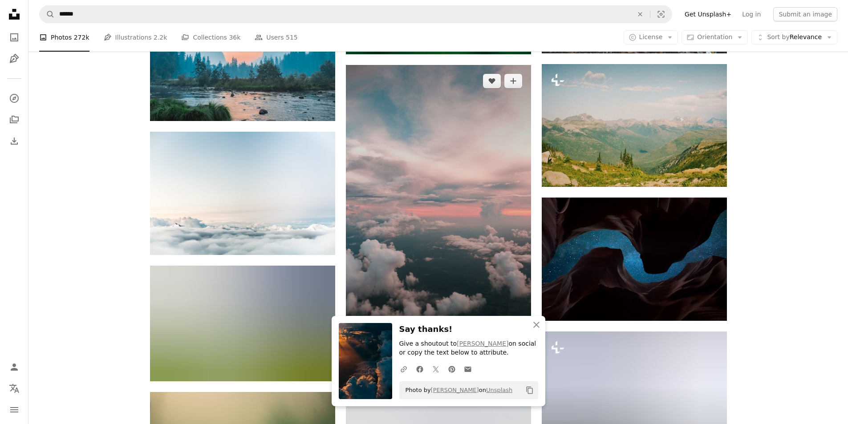
scroll to position [2269, 0]
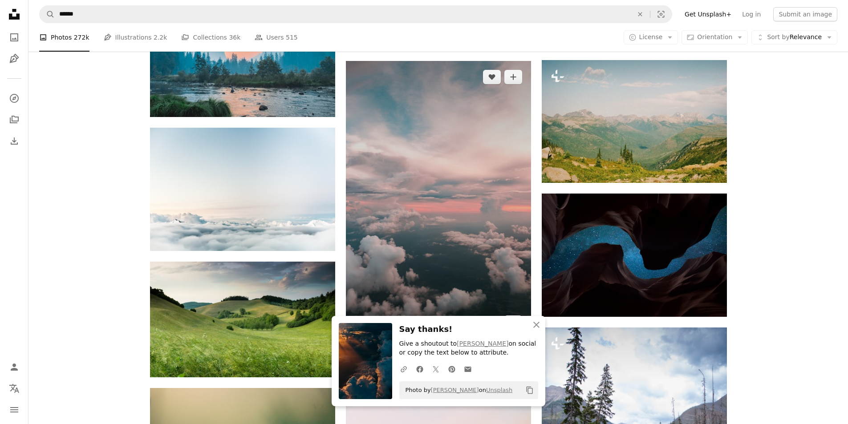
click at [439, 235] on img at bounding box center [438, 200] width 185 height 278
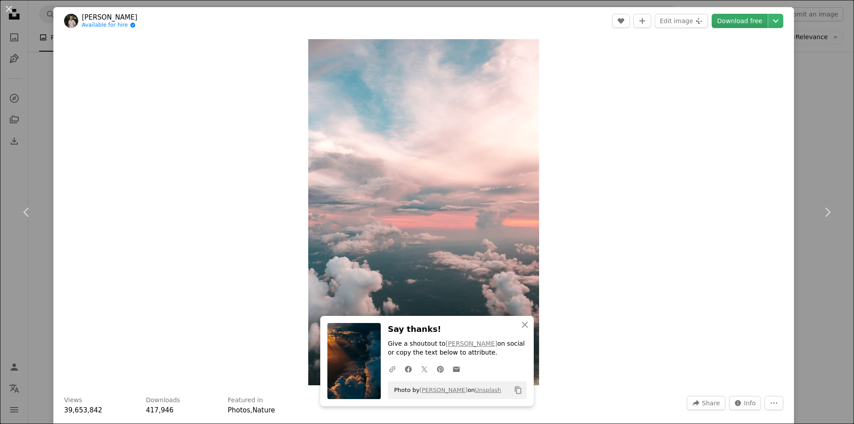
click at [728, 20] on link "Download free" at bounding box center [740, 21] width 56 height 14
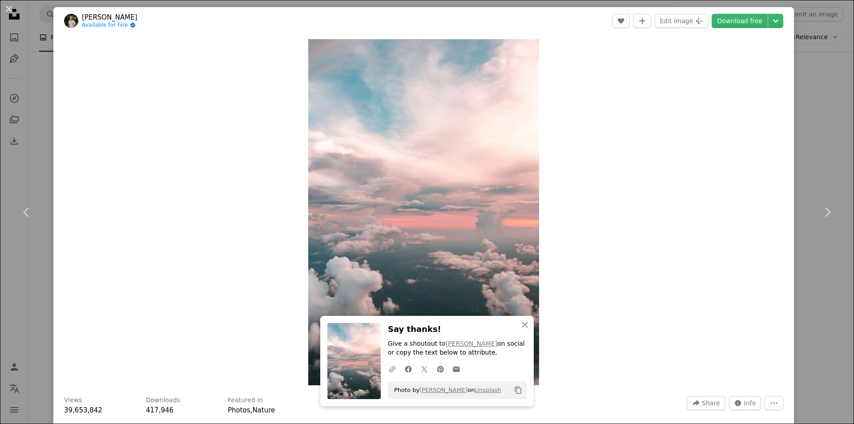
drag, startPoint x: 11, startPoint y: 8, endPoint x: 22, endPoint y: 16, distance: 13.3
click at [11, 8] on button "An X shape" at bounding box center [9, 9] width 11 height 11
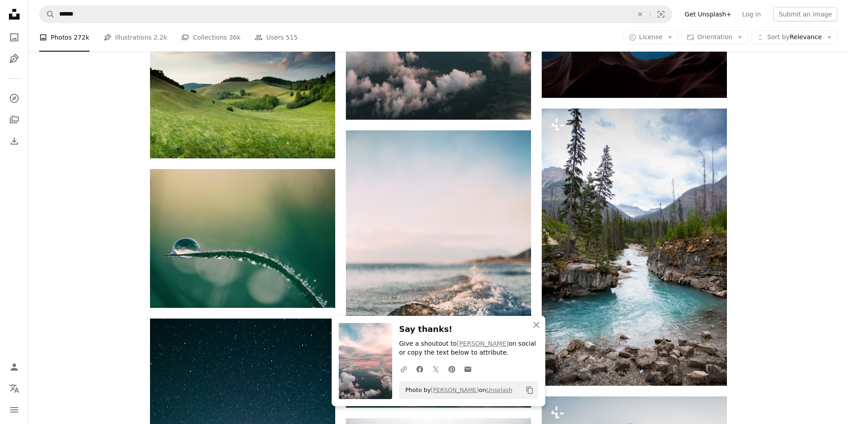
scroll to position [2491, 0]
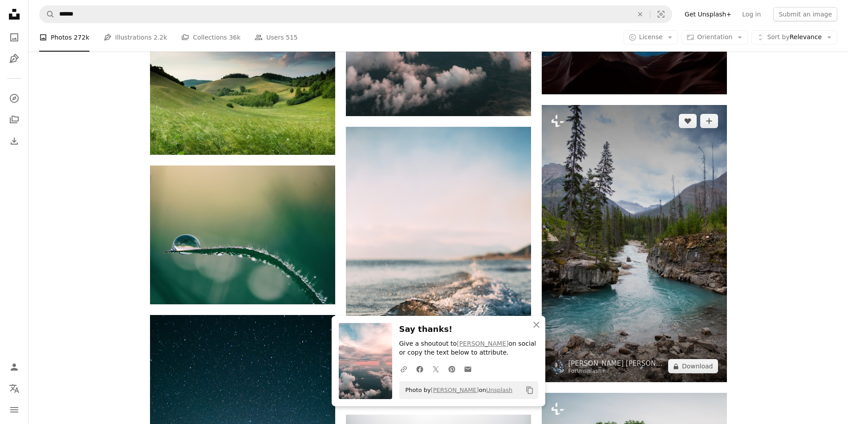
click at [557, 258] on img at bounding box center [633, 243] width 185 height 277
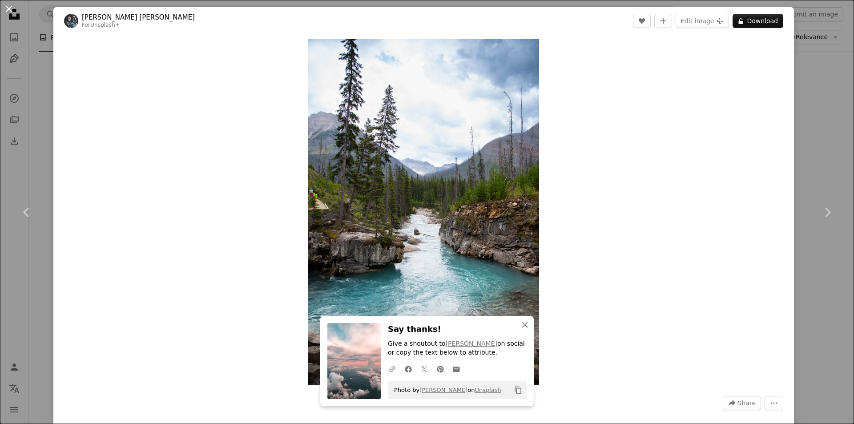
click at [9, 9] on button "An X shape" at bounding box center [9, 9] width 11 height 11
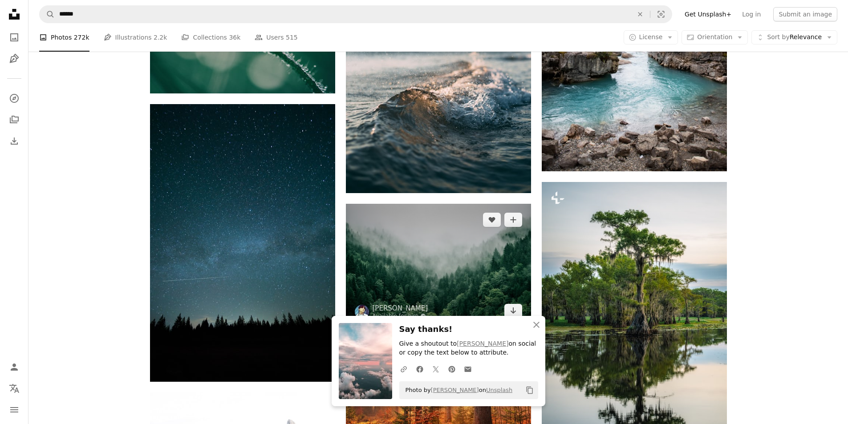
scroll to position [2714, 0]
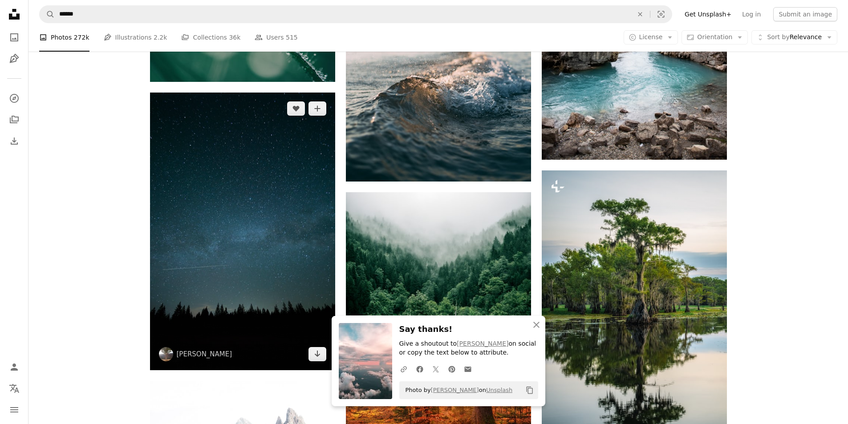
click at [234, 220] on img at bounding box center [242, 232] width 185 height 278
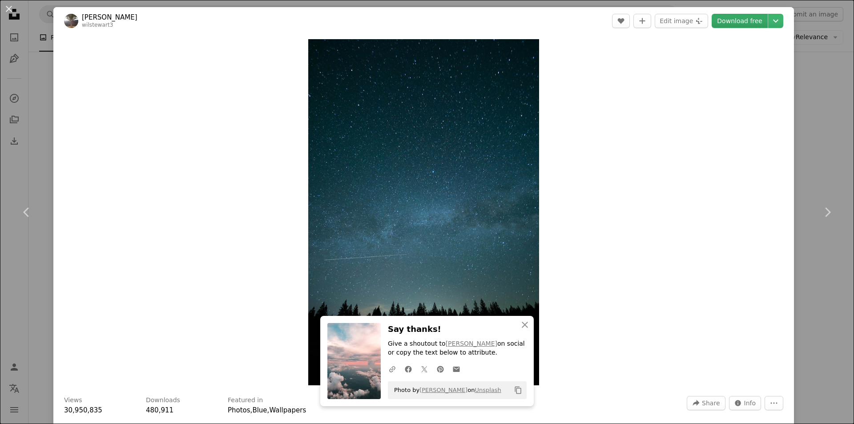
click at [734, 23] on link "Download free" at bounding box center [740, 21] width 56 height 14
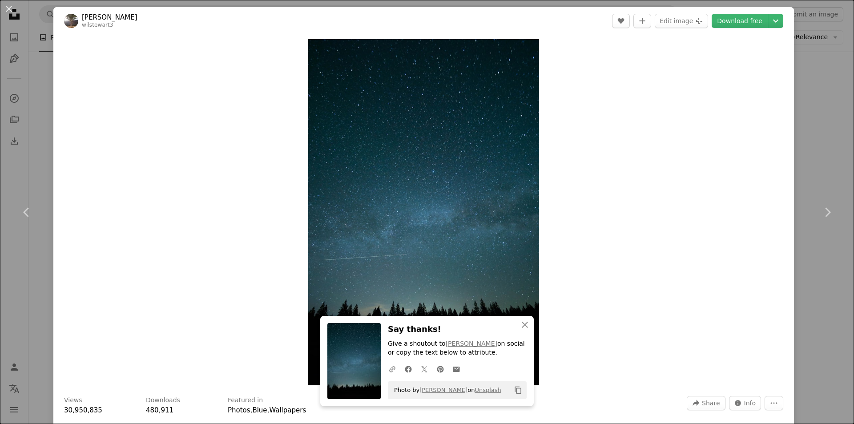
drag, startPoint x: 6, startPoint y: 7, endPoint x: 36, endPoint y: 23, distance: 33.7
click at [6, 7] on button "An X shape" at bounding box center [9, 9] width 11 height 11
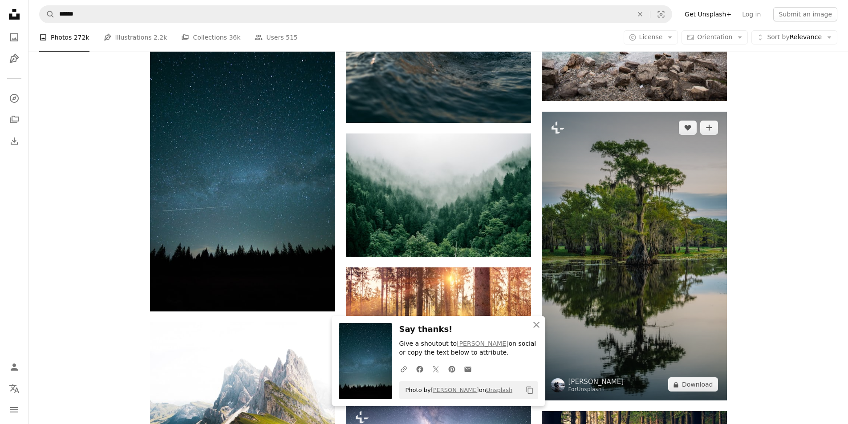
scroll to position [2892, 0]
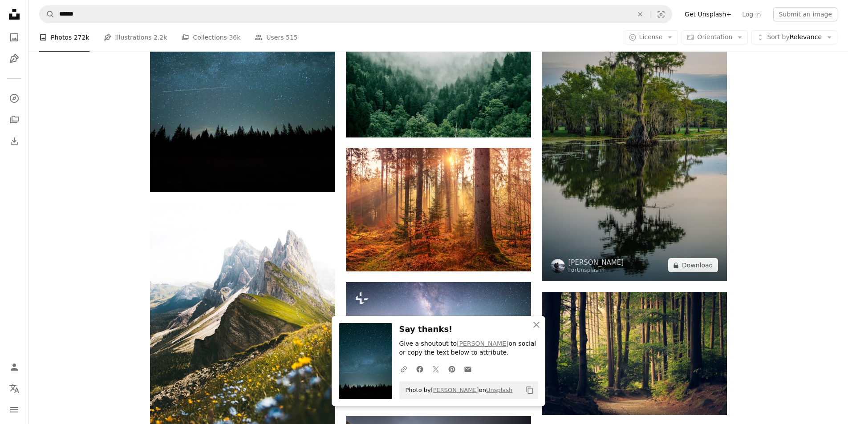
click at [630, 231] on img at bounding box center [633, 136] width 185 height 289
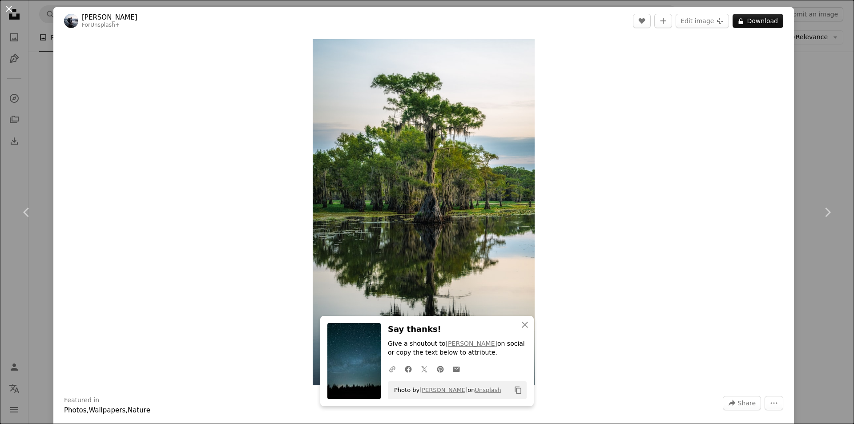
click at [10, 8] on button "An X shape" at bounding box center [9, 9] width 11 height 11
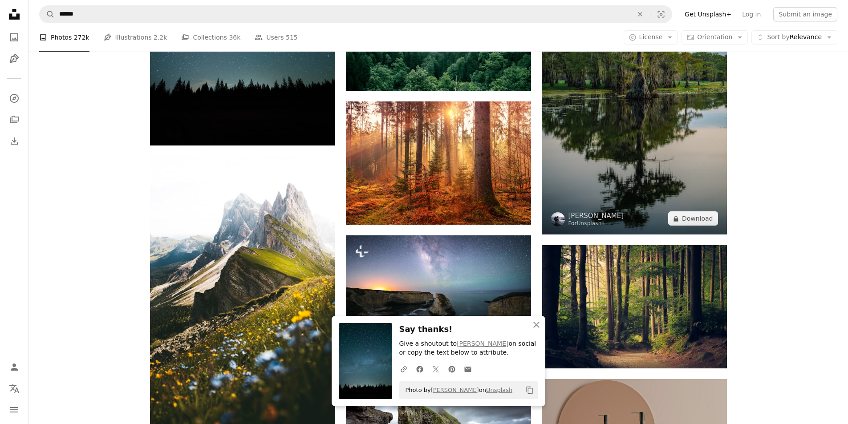
scroll to position [3025, 0]
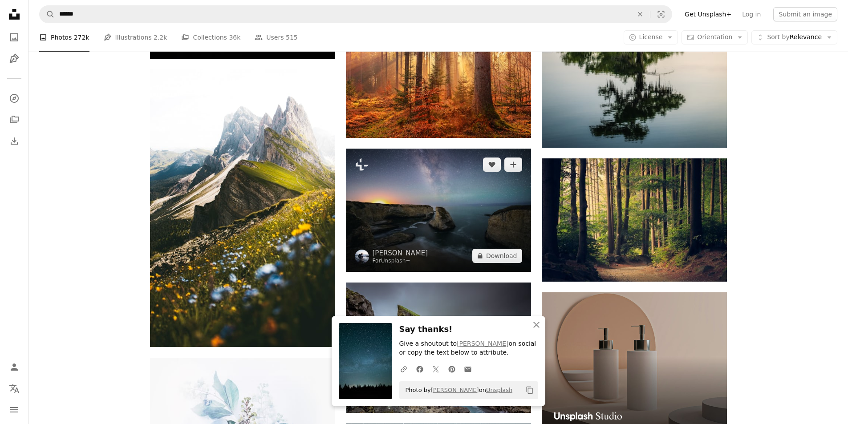
click at [432, 234] on img at bounding box center [438, 210] width 185 height 123
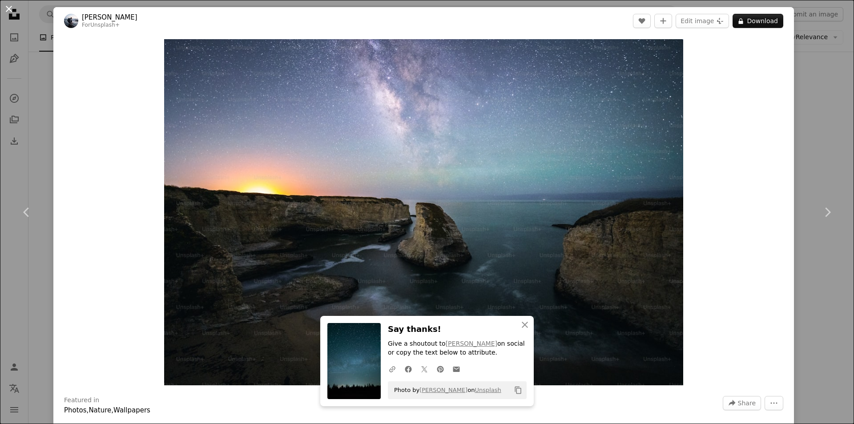
click at [11, 8] on button "An X shape" at bounding box center [9, 9] width 11 height 11
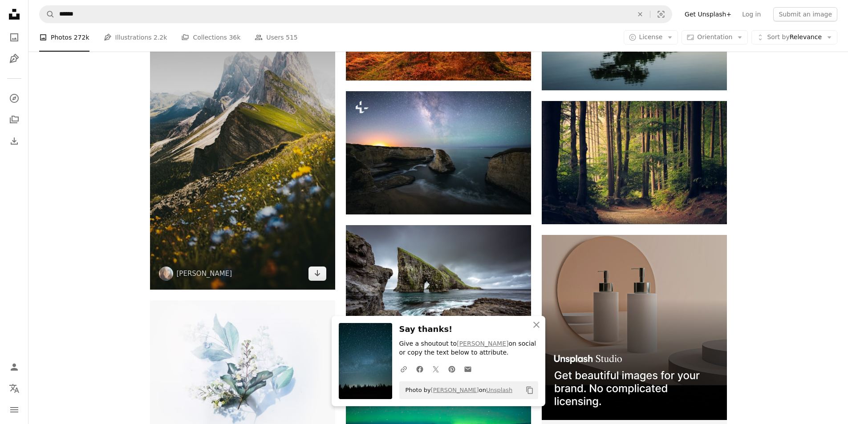
scroll to position [3070, 0]
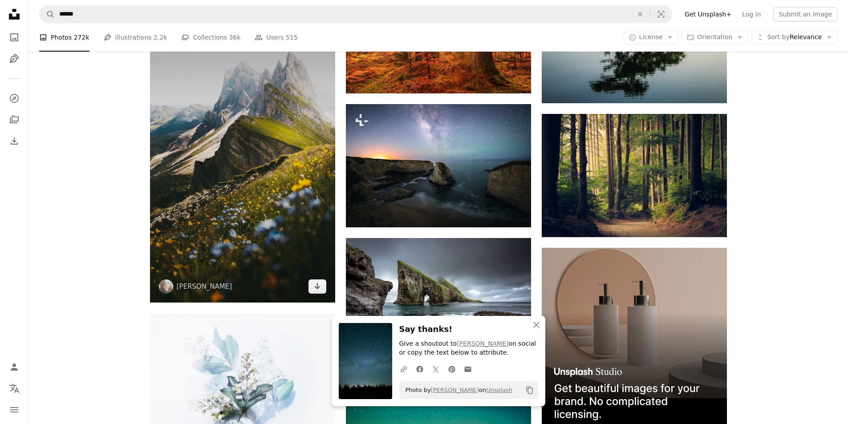
click at [275, 186] on img at bounding box center [242, 164] width 185 height 278
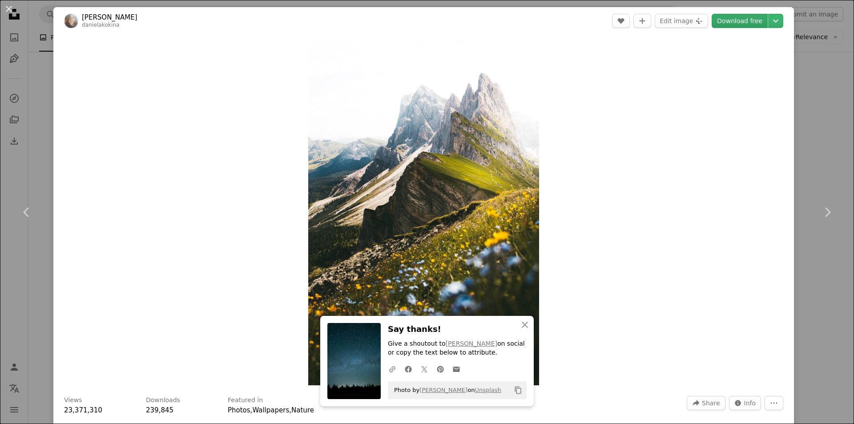
drag, startPoint x: 734, startPoint y: 19, endPoint x: 719, endPoint y: 23, distance: 15.8
click at [734, 18] on link "Download free" at bounding box center [740, 21] width 56 height 14
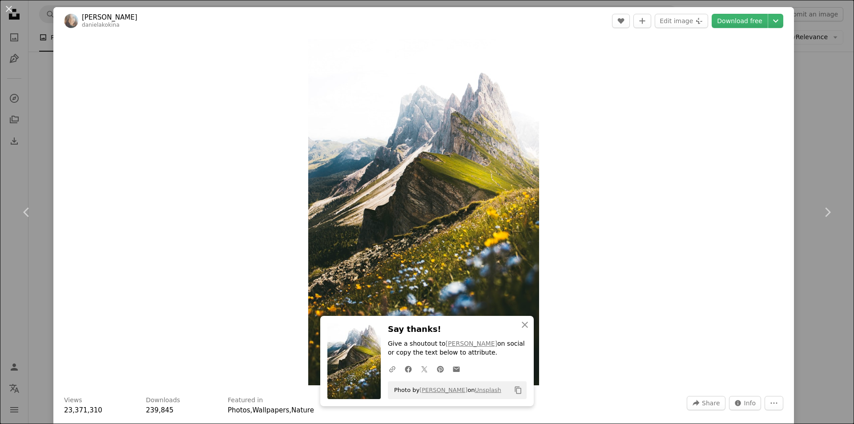
click at [11, 9] on button "An X shape" at bounding box center [9, 9] width 11 height 11
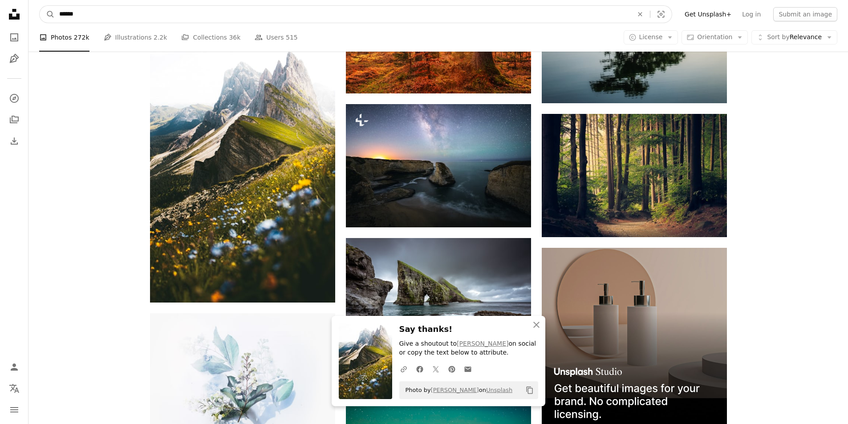
click at [224, 9] on input "******" at bounding box center [342, 14] width 575 height 17
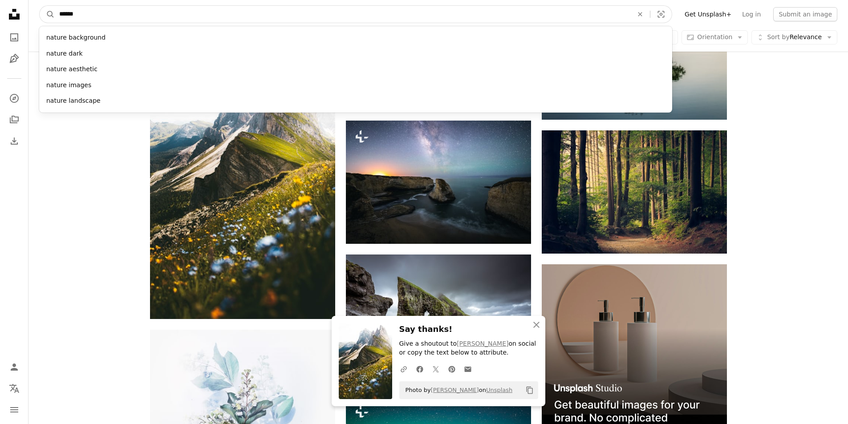
drag, startPoint x: 224, startPoint y: 9, endPoint x: 212, endPoint y: 8, distance: 11.6
click at [214, 8] on input "******" at bounding box center [342, 14] width 575 height 17
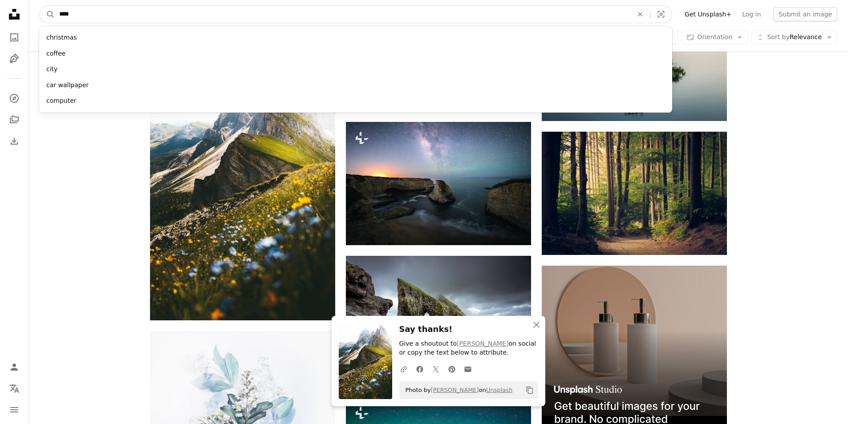
type input "*****"
click button "A magnifying glass" at bounding box center [47, 14] width 15 height 17
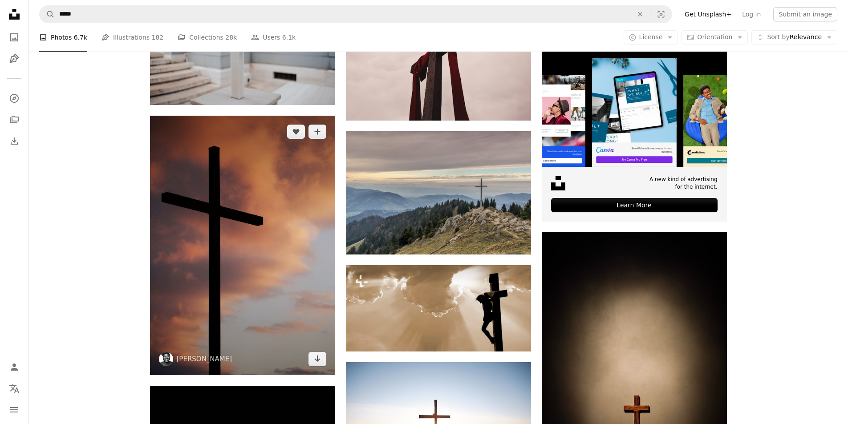
scroll to position [267, 0]
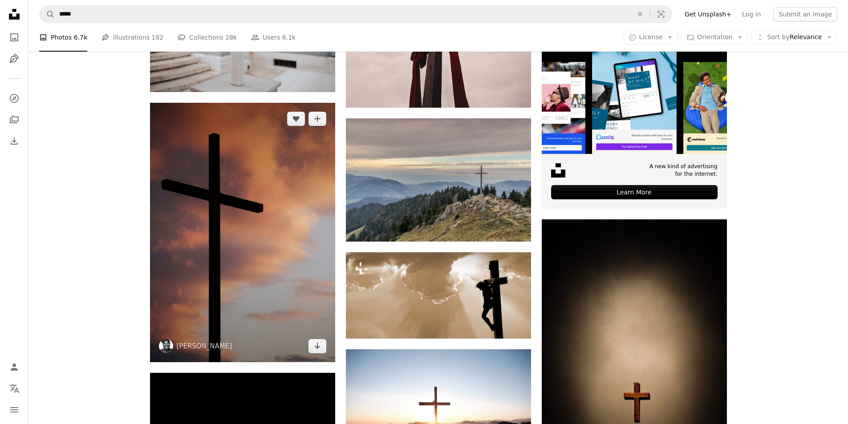
click at [296, 266] on img at bounding box center [242, 232] width 185 height 259
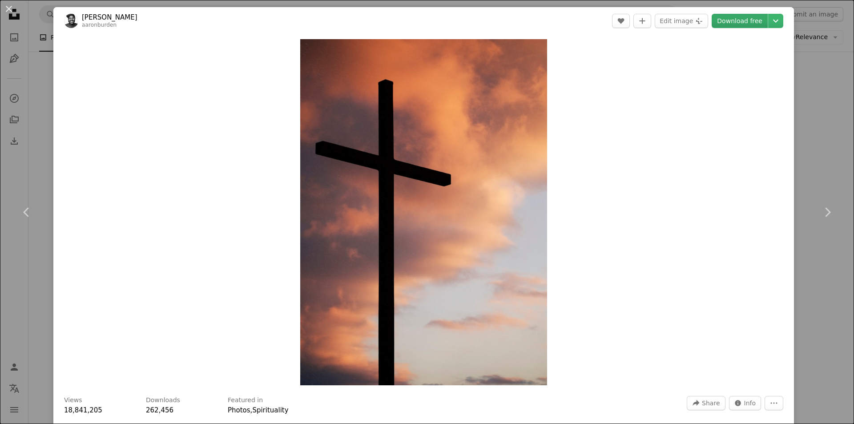
click at [733, 26] on link "Download free" at bounding box center [740, 21] width 56 height 14
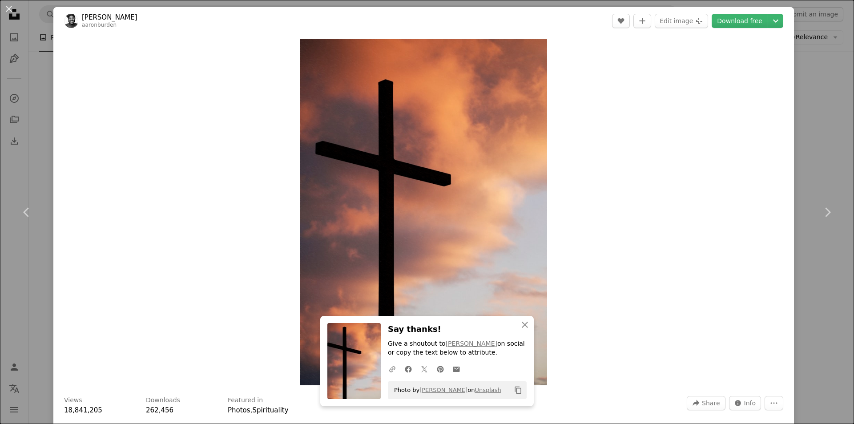
click at [600, 228] on div "Zoom in" at bounding box center [423, 212] width 741 height 355
click at [10, 12] on button "An X shape" at bounding box center [9, 9] width 11 height 11
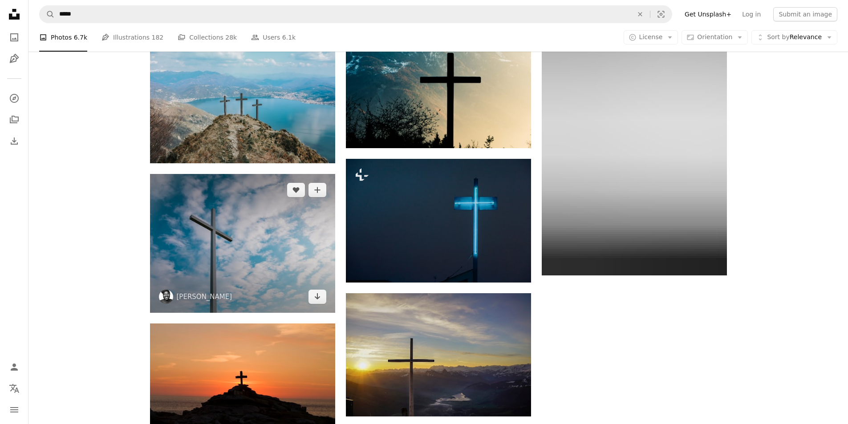
scroll to position [1201, 0]
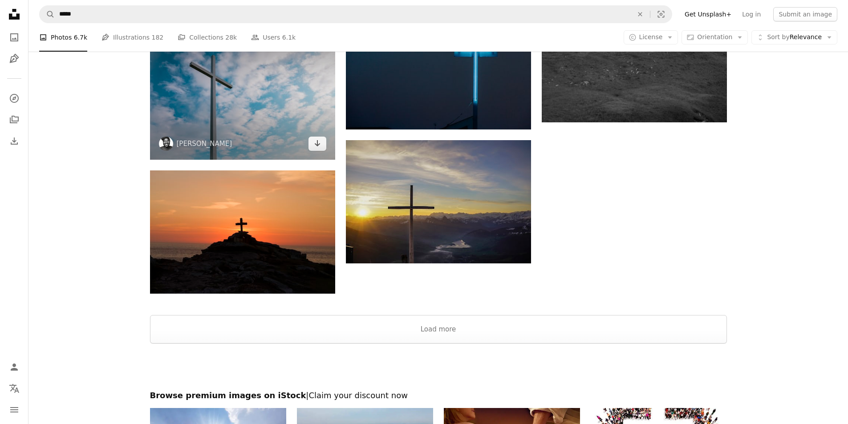
click at [262, 109] on img at bounding box center [242, 90] width 185 height 139
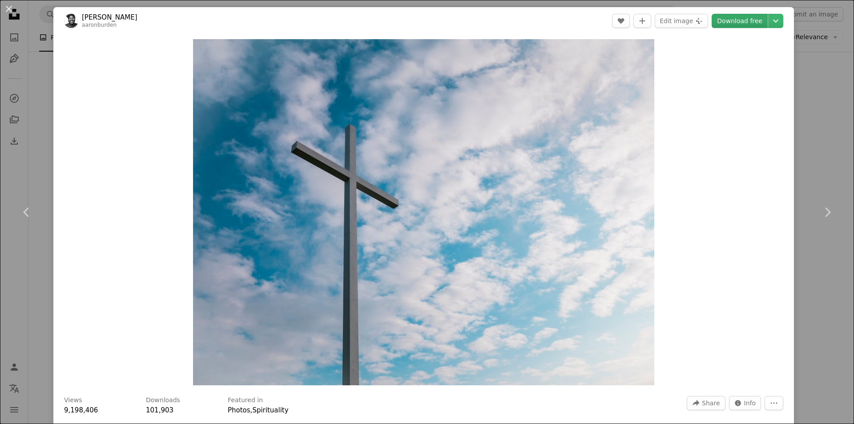
click at [730, 22] on link "Download free" at bounding box center [740, 21] width 56 height 14
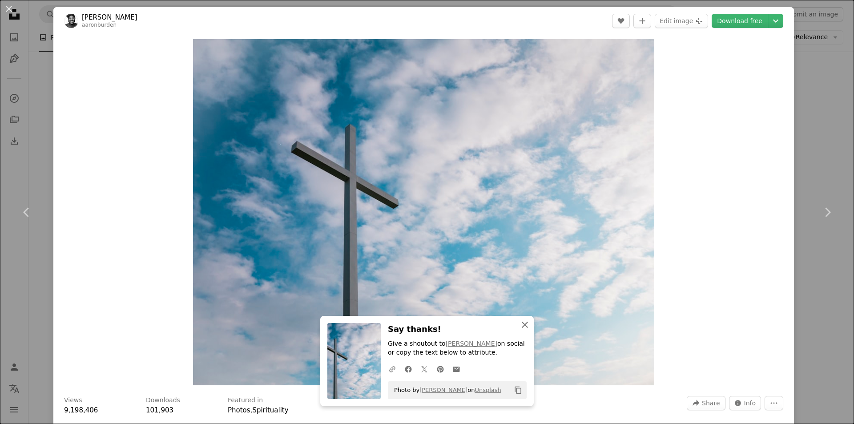
click at [522, 324] on icon "button" at bounding box center [525, 325] width 6 height 6
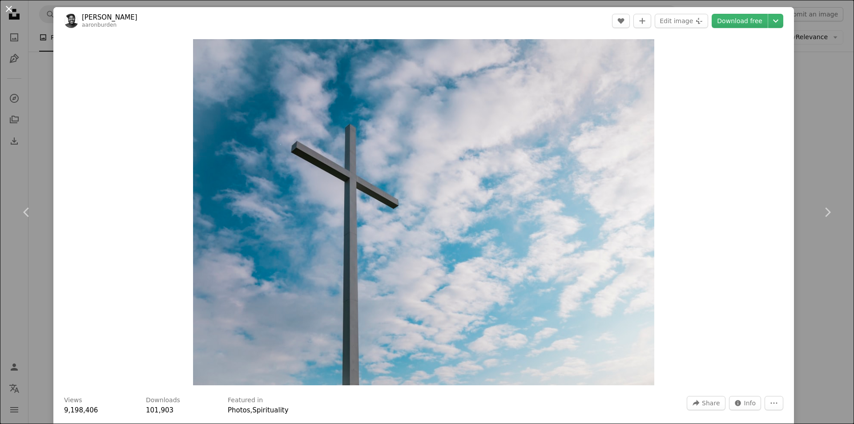
click at [4, 10] on button "An X shape" at bounding box center [9, 9] width 11 height 11
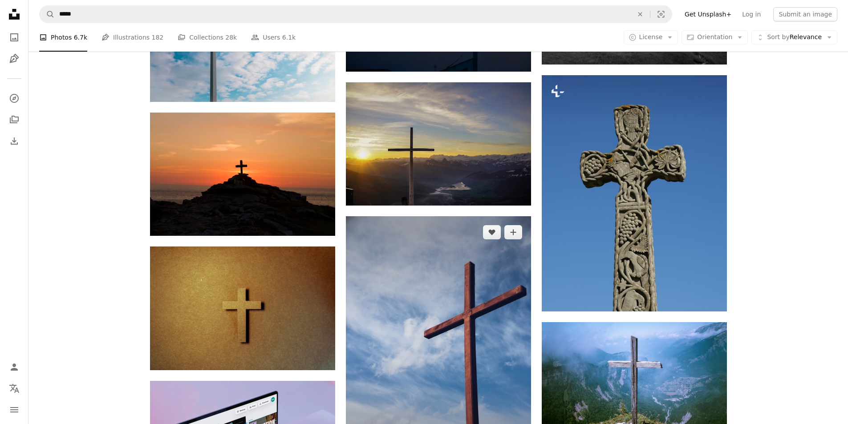
scroll to position [1379, 0]
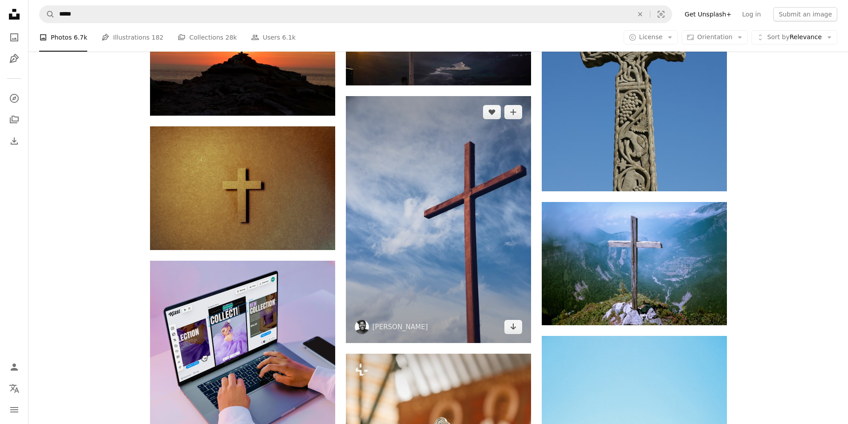
click at [444, 267] on img at bounding box center [438, 219] width 185 height 247
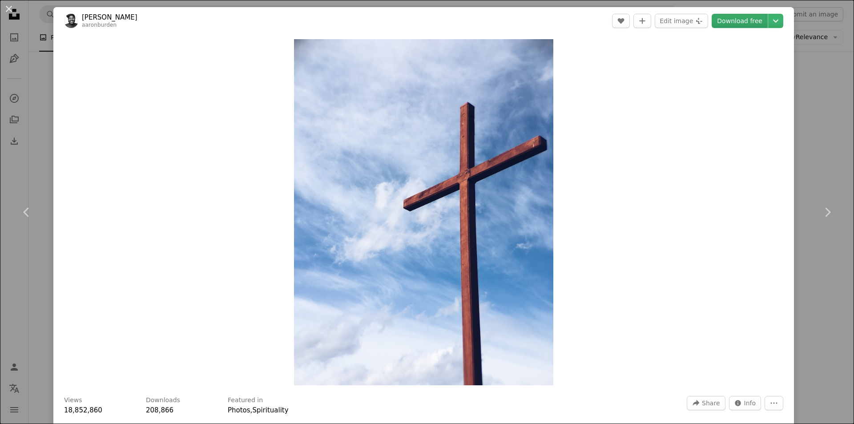
click at [712, 19] on link "Download free" at bounding box center [740, 21] width 56 height 14
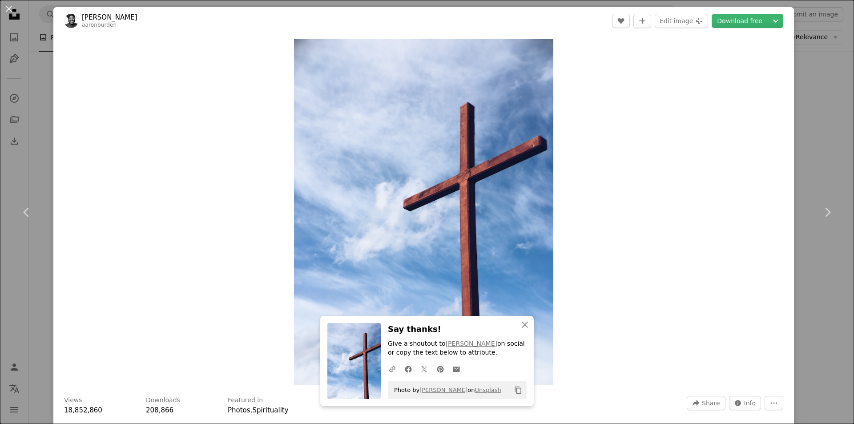
drag, startPoint x: 10, startPoint y: 8, endPoint x: 50, endPoint y: 42, distance: 51.8
click at [10, 8] on button "An X shape" at bounding box center [9, 9] width 11 height 11
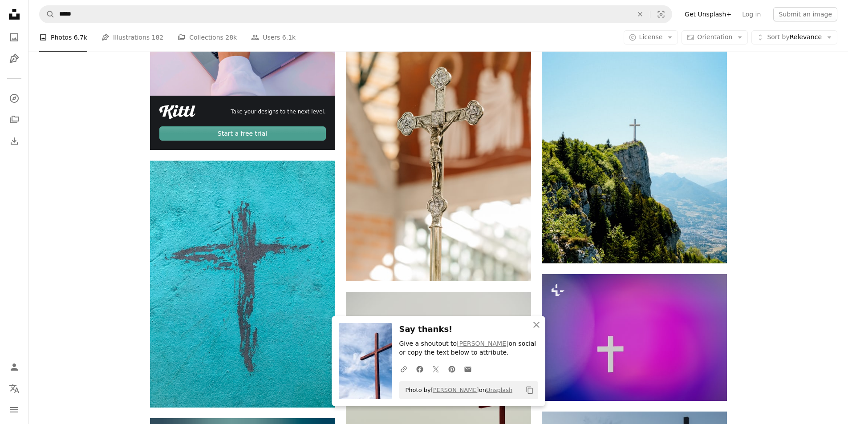
scroll to position [1735, 0]
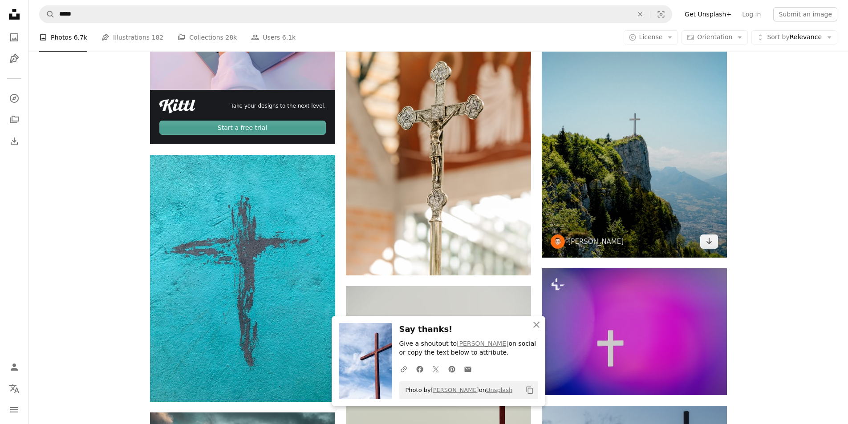
click at [630, 181] on img at bounding box center [633, 119] width 185 height 278
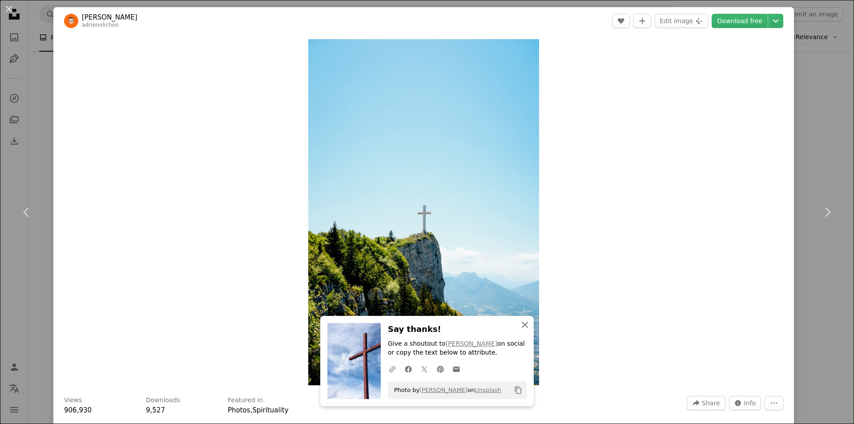
click at [520, 322] on icon "An X shape" at bounding box center [525, 324] width 11 height 11
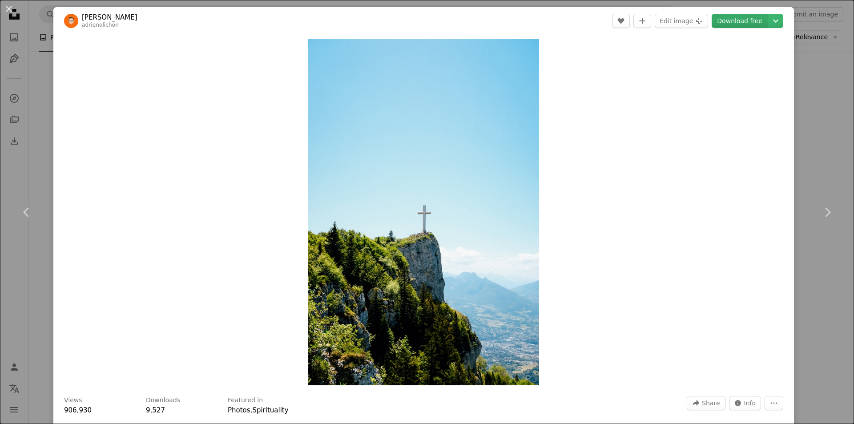
click at [743, 24] on link "Download free" at bounding box center [740, 21] width 56 height 14
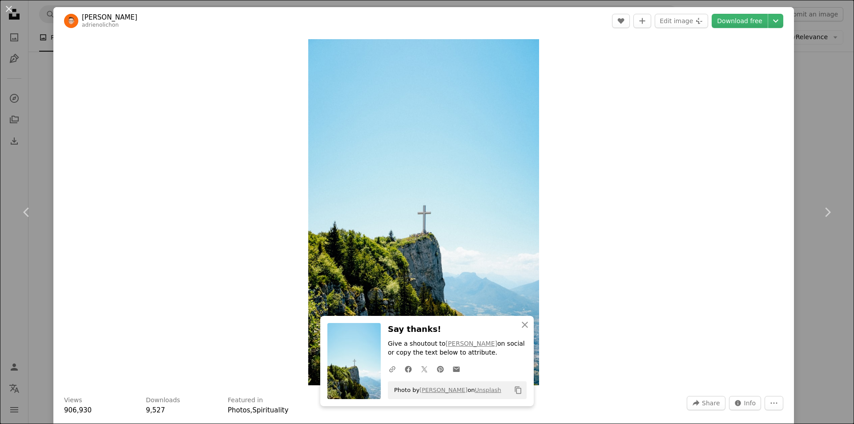
click at [11, 8] on button "An X shape" at bounding box center [9, 9] width 11 height 11
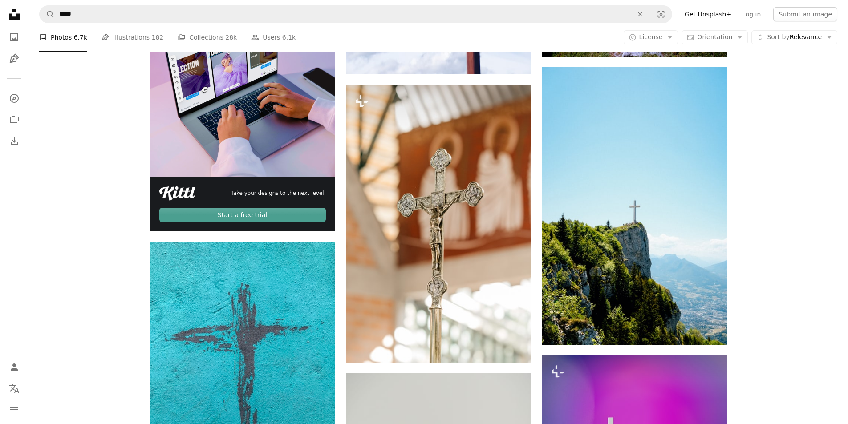
scroll to position [1646, 0]
